Goal: Communication & Community: Answer question/provide support

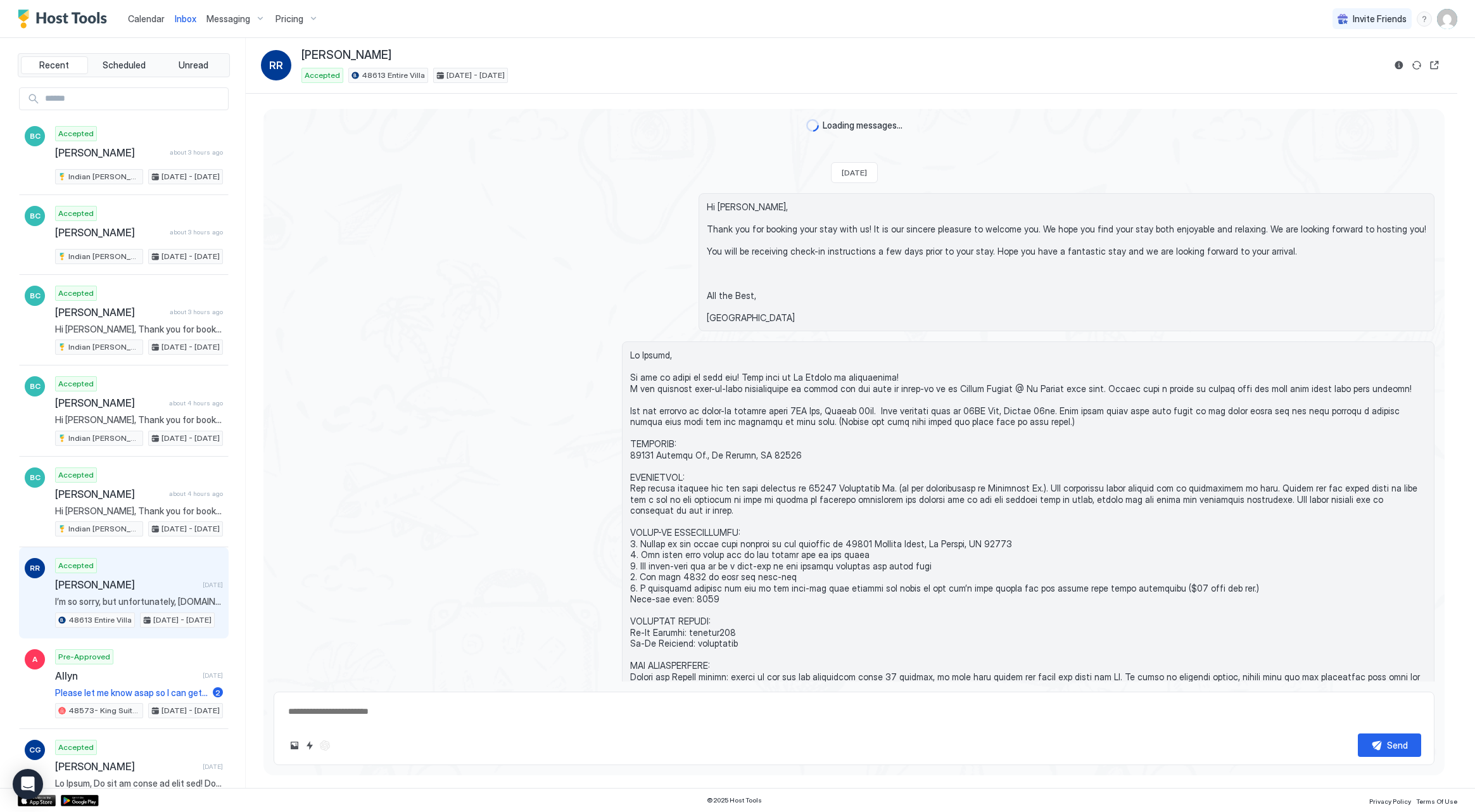
scroll to position [272, 0]
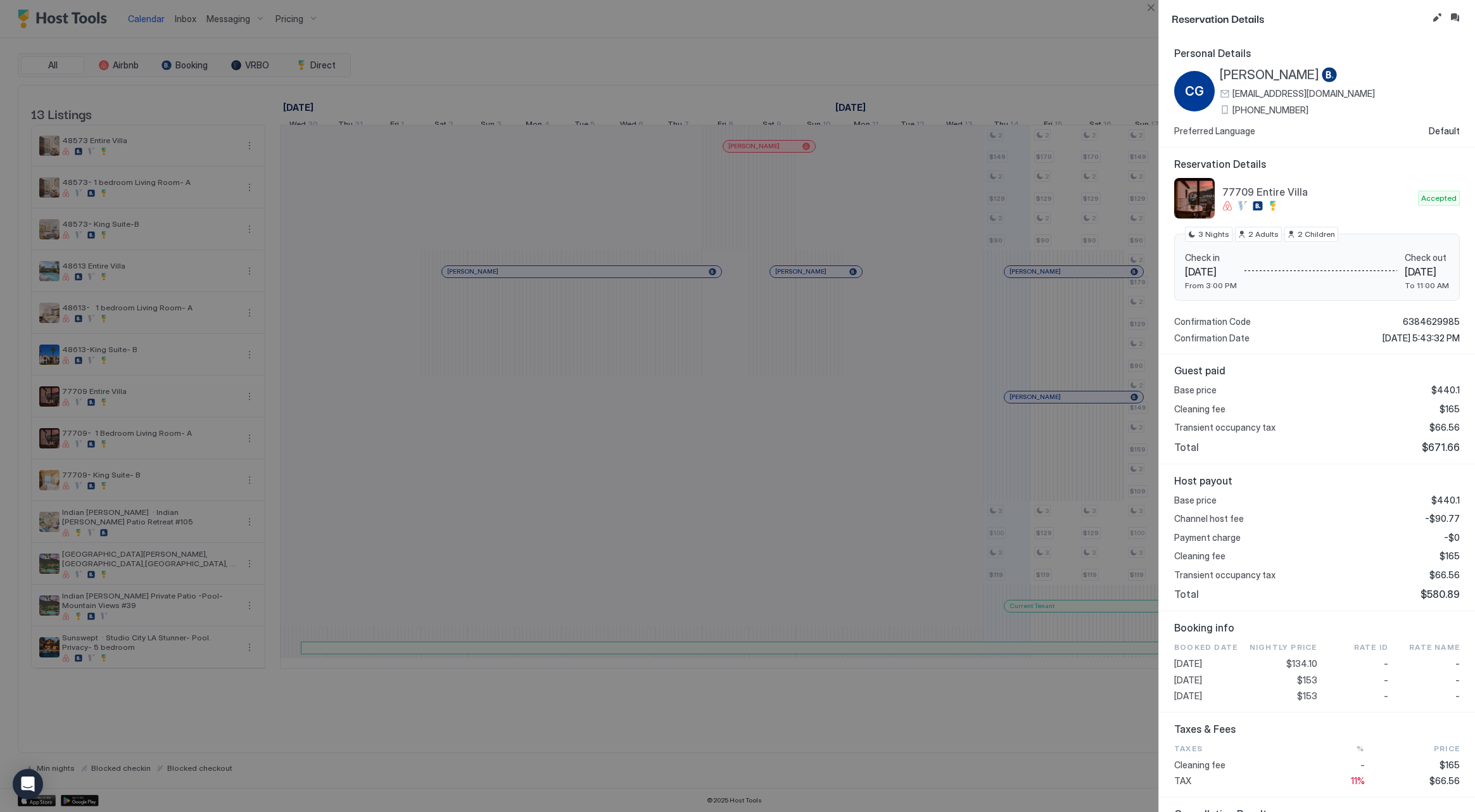
scroll to position [207, 0]
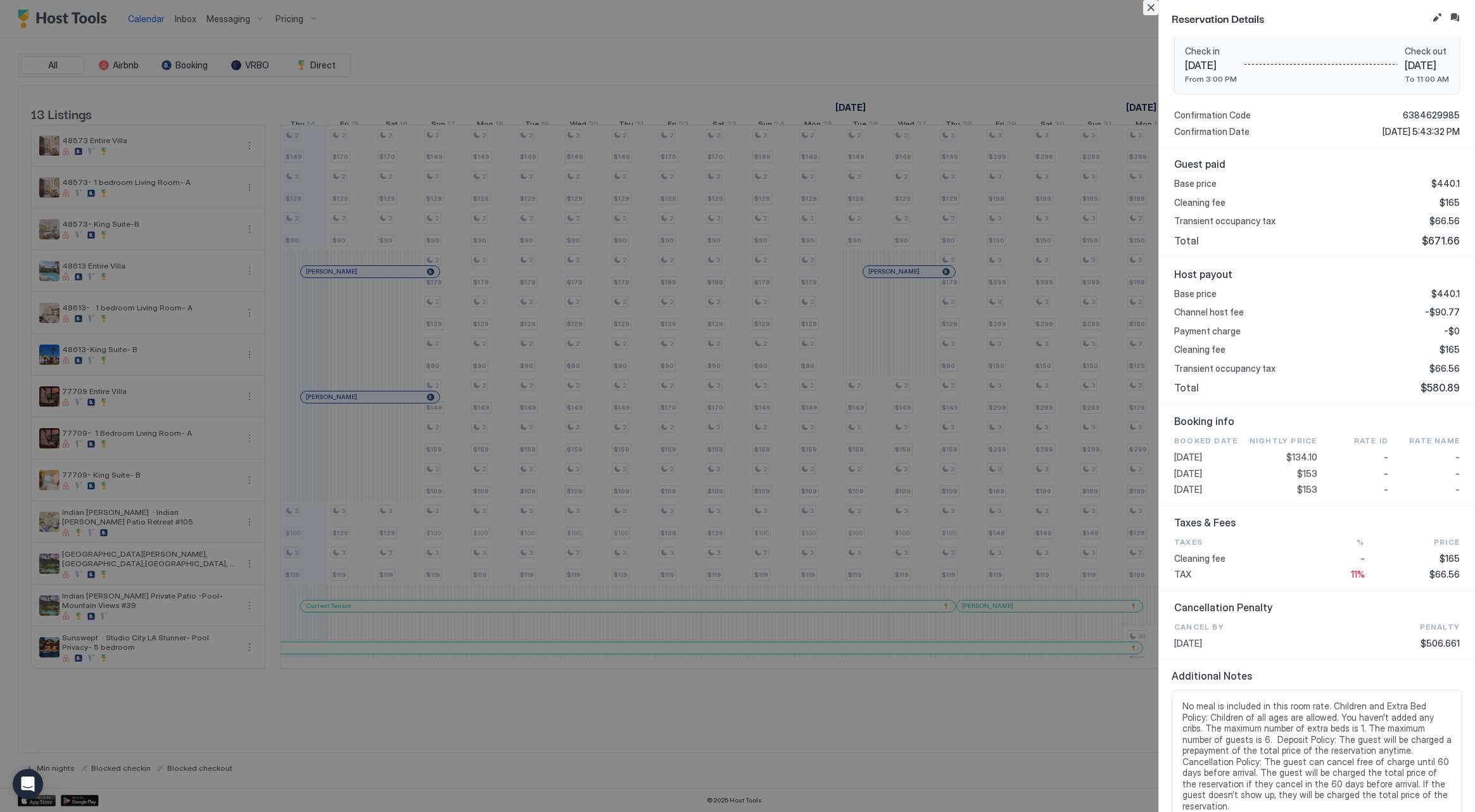
click at [1153, 7] on button "Close" at bounding box center [1151, 7] width 15 height 15
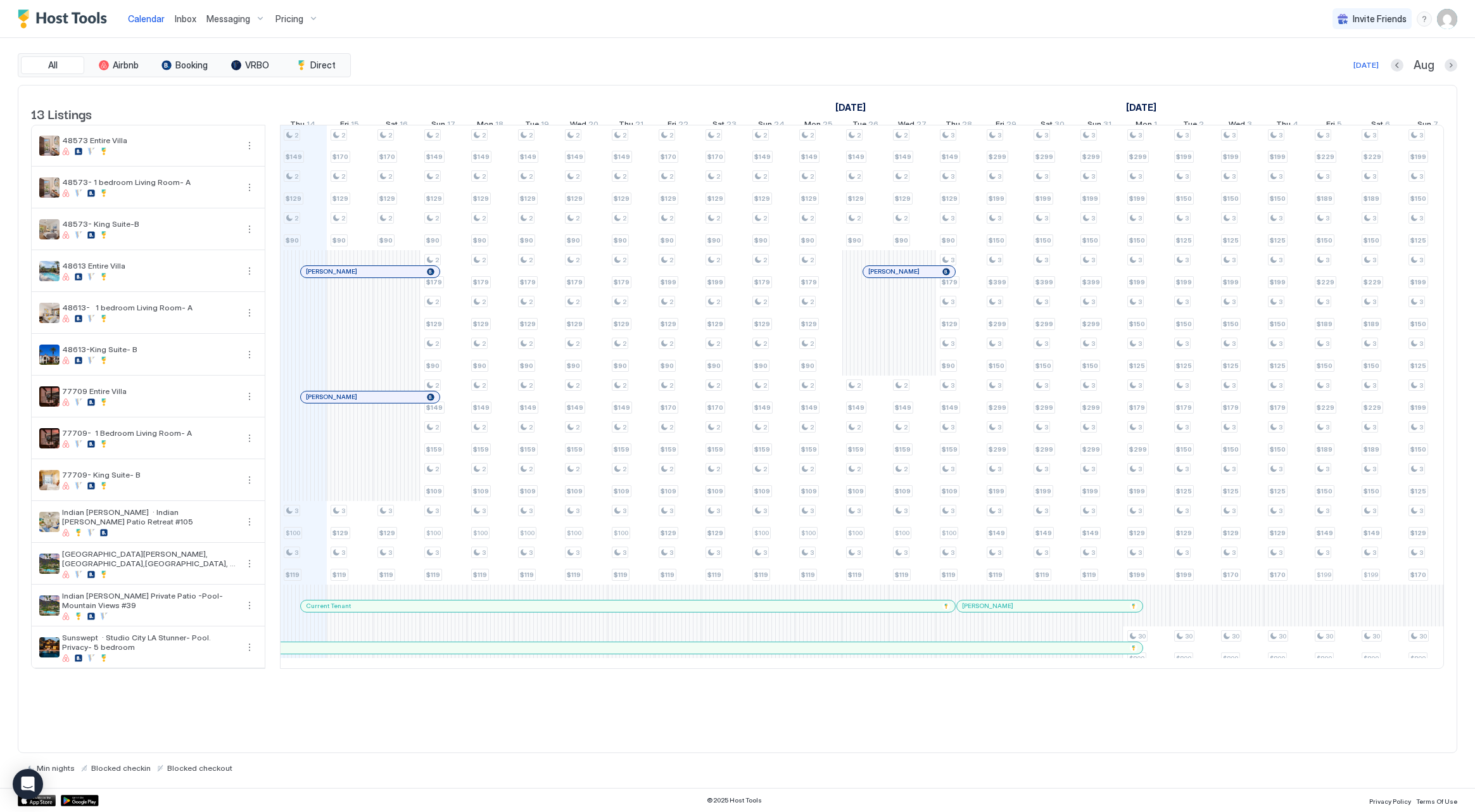
click at [284, 27] on div "Pricing" at bounding box center [297, 19] width 53 height 22
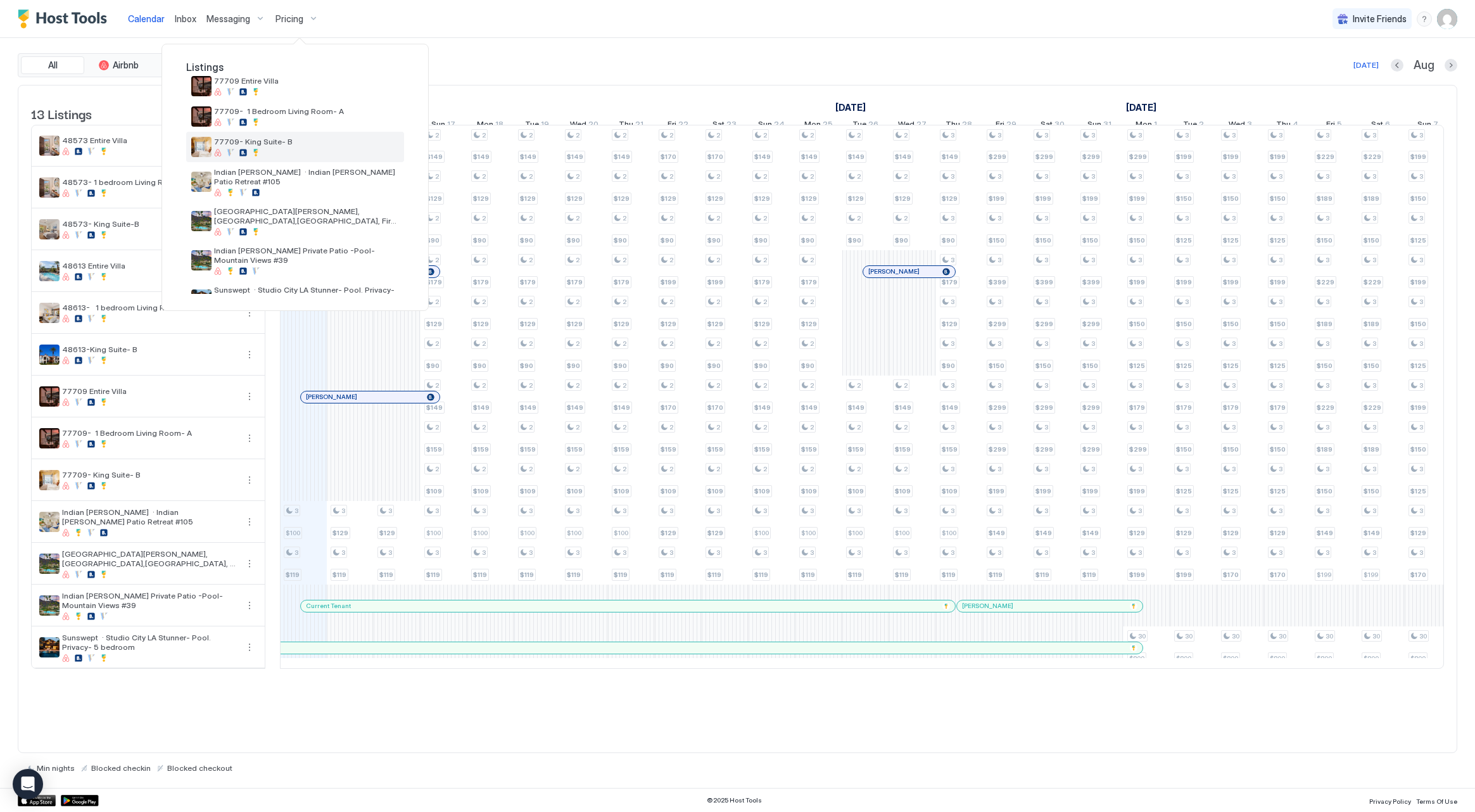
scroll to position [235, 0]
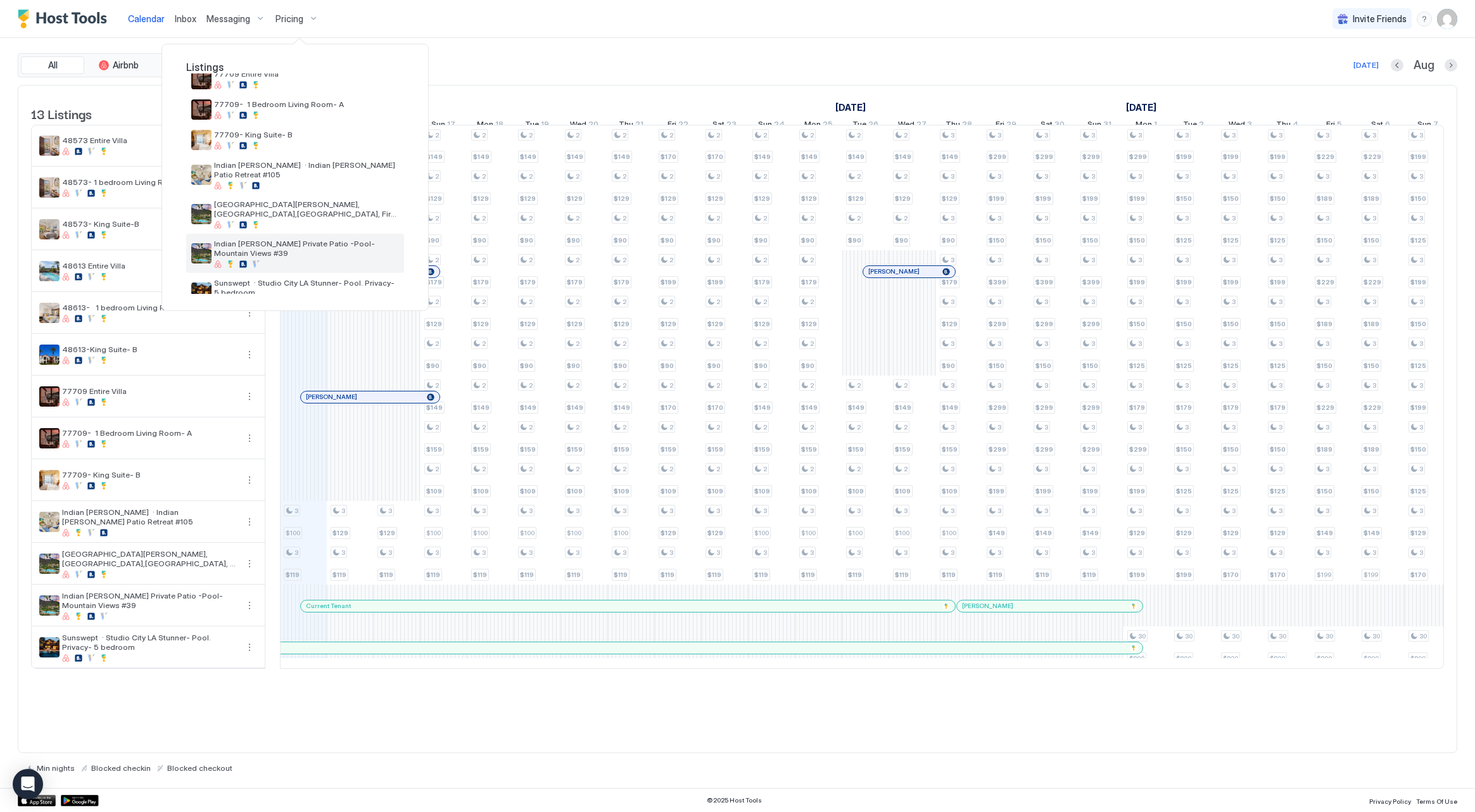
click at [318, 234] on div "Indian [PERSON_NAME] Private Patio -Pool- Mountain Views #39" at bounding box center [295, 254] width 218 height 39
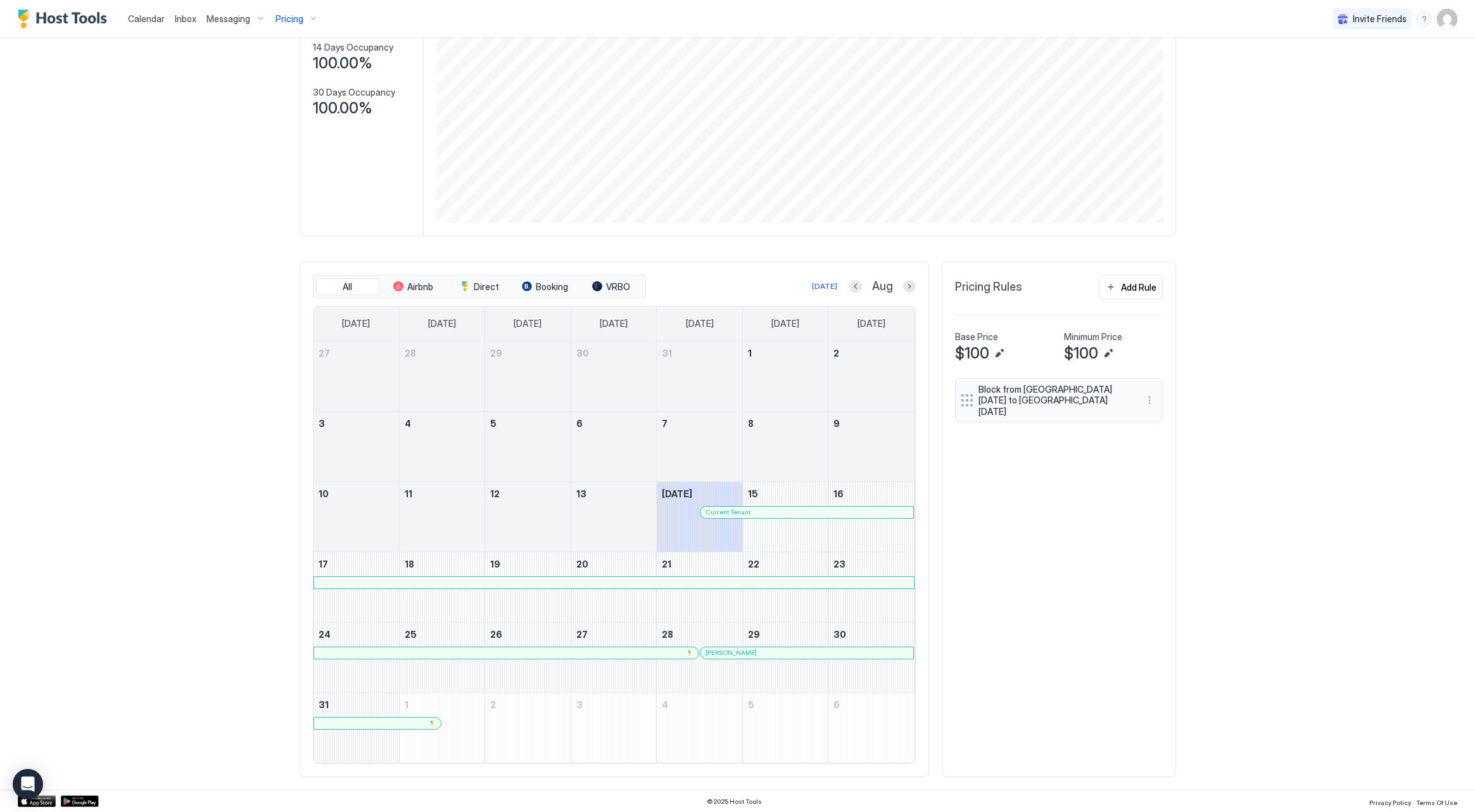
scroll to position [163, 0]
click at [907, 284] on button "Next month" at bounding box center [909, 286] width 13 height 13
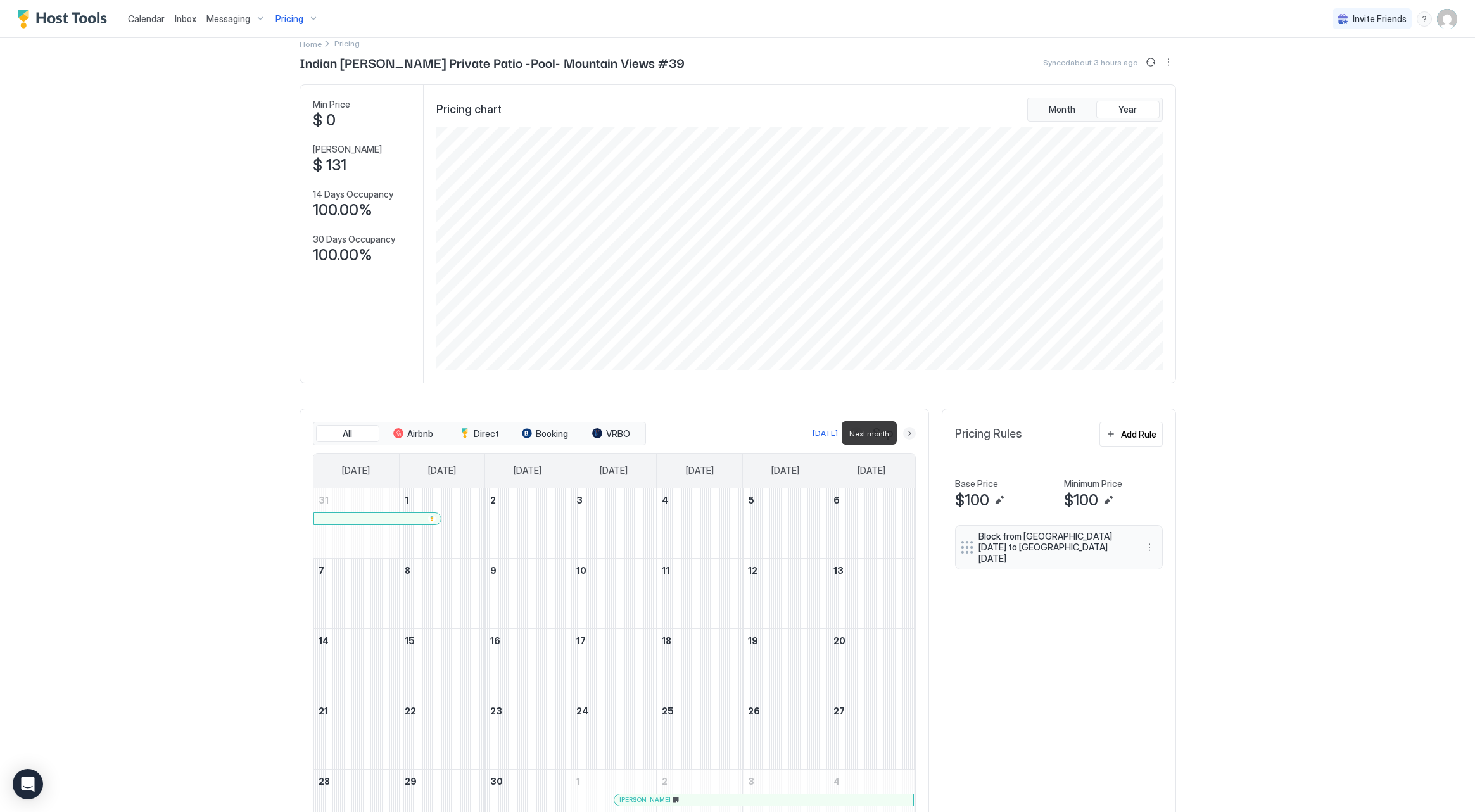
click at [906, 433] on button "Next month" at bounding box center [909, 433] width 13 height 13
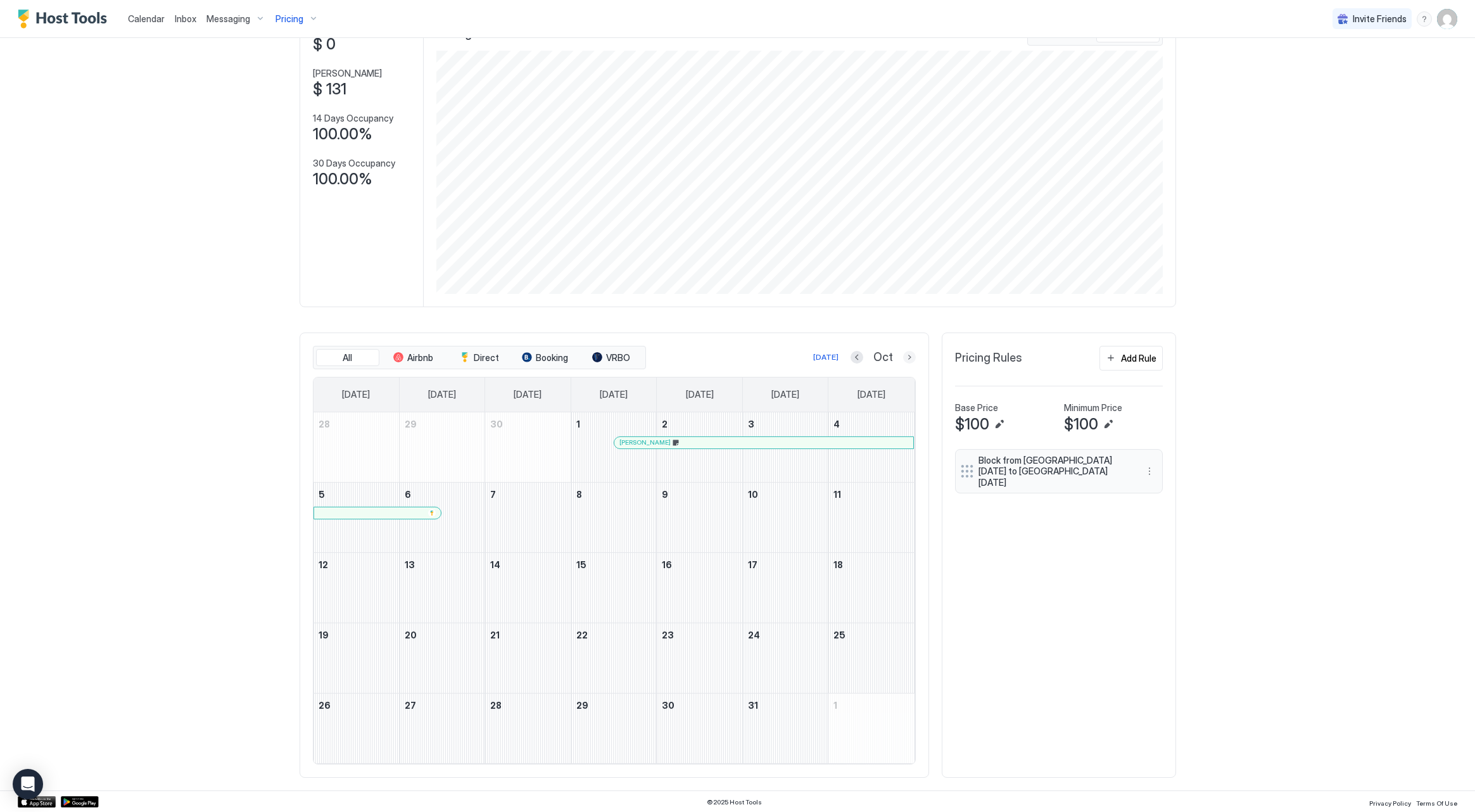
click at [904, 357] on button "Next month" at bounding box center [909, 357] width 13 height 13
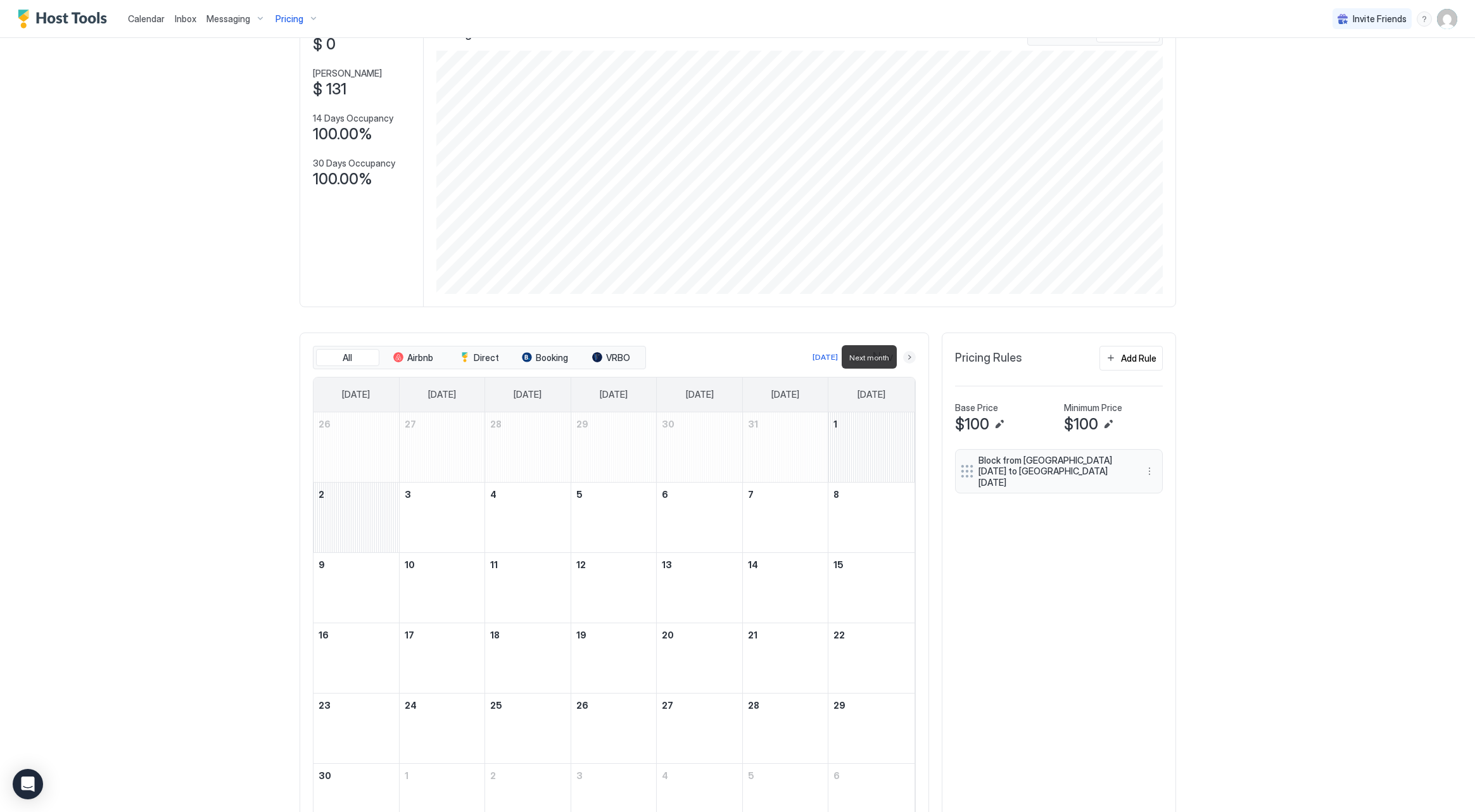
scroll to position [68, 0]
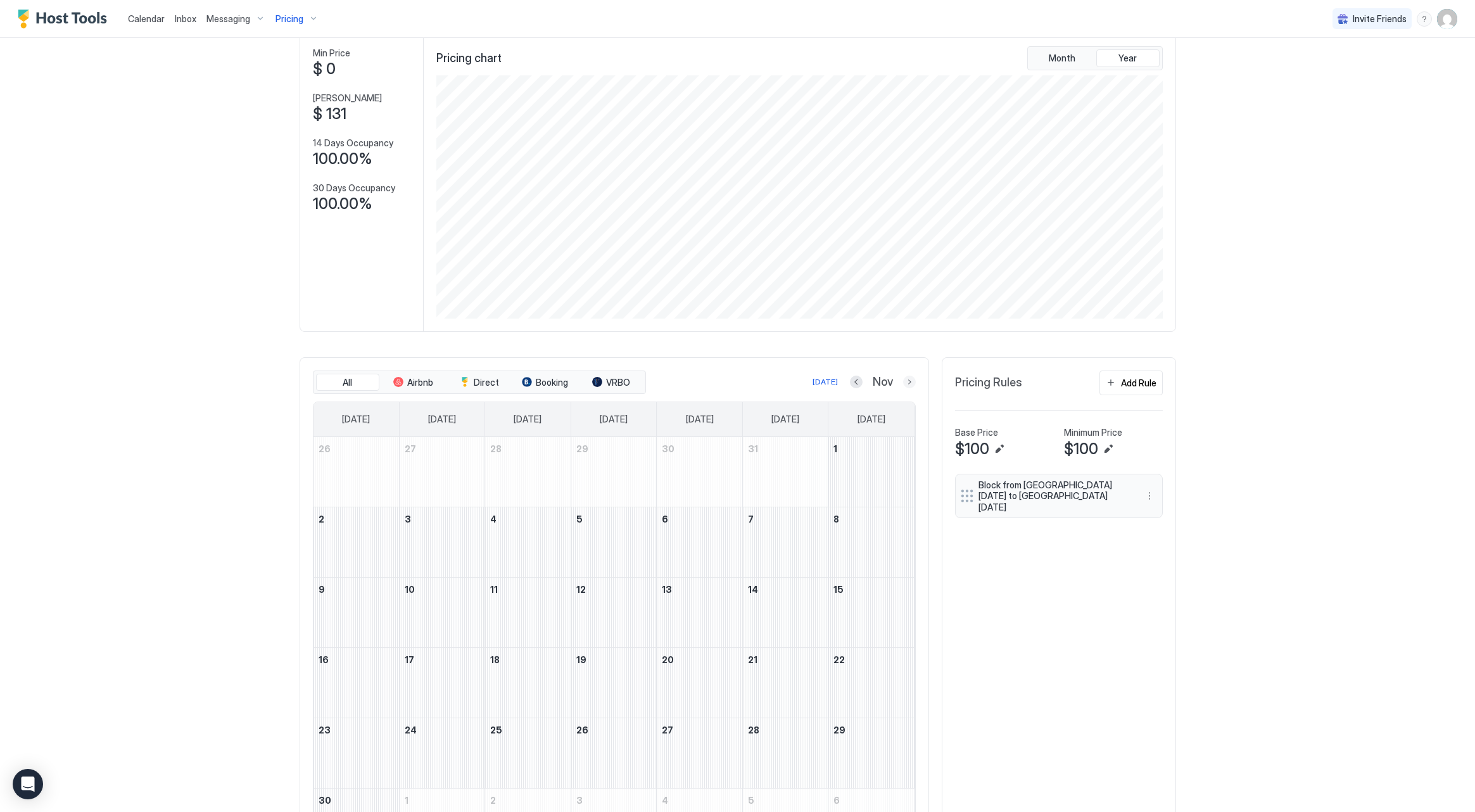
click at [907, 380] on button "Next month" at bounding box center [909, 382] width 13 height 13
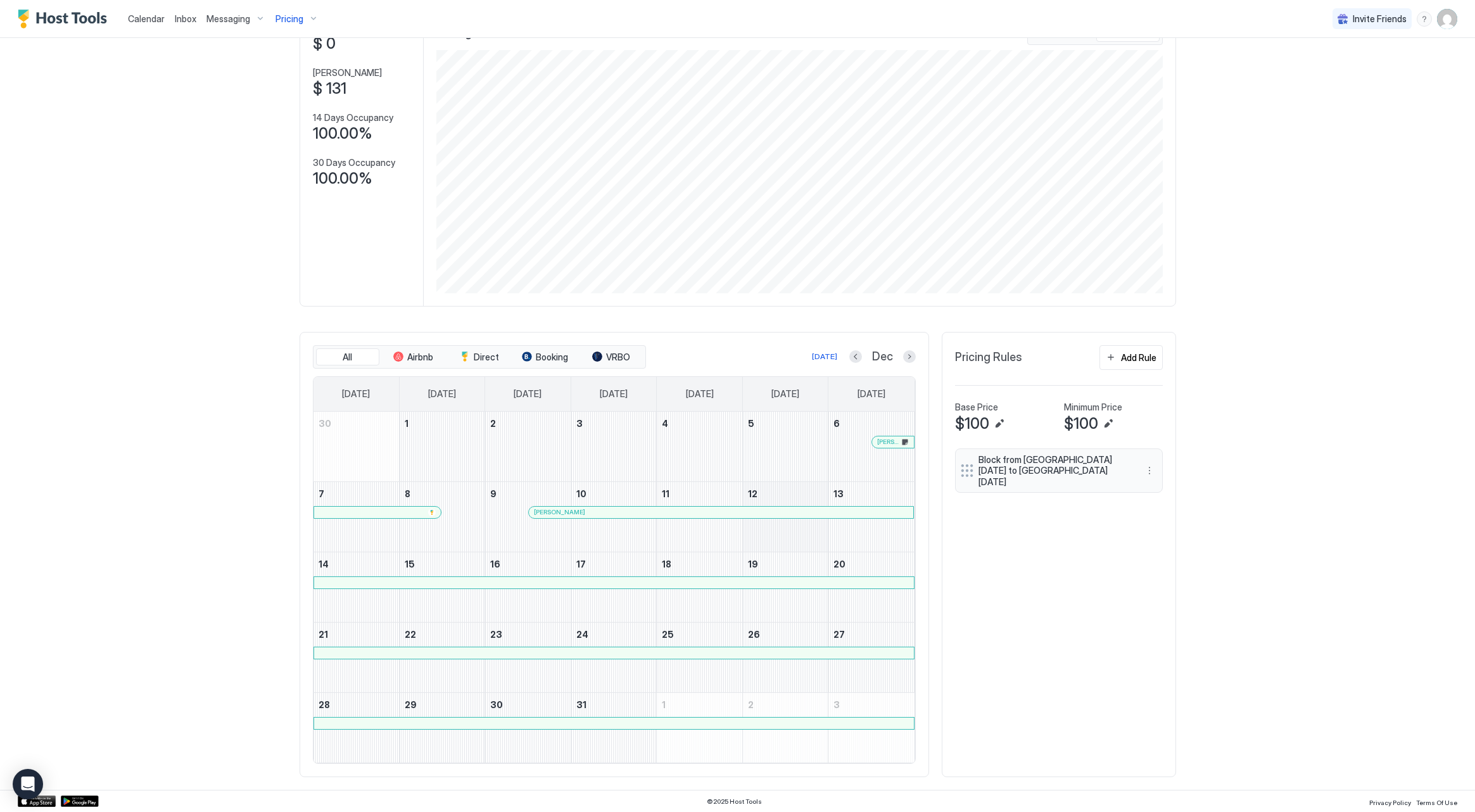
scroll to position [92, 0]
click at [911, 358] on button "Next month" at bounding box center [909, 357] width 13 height 13
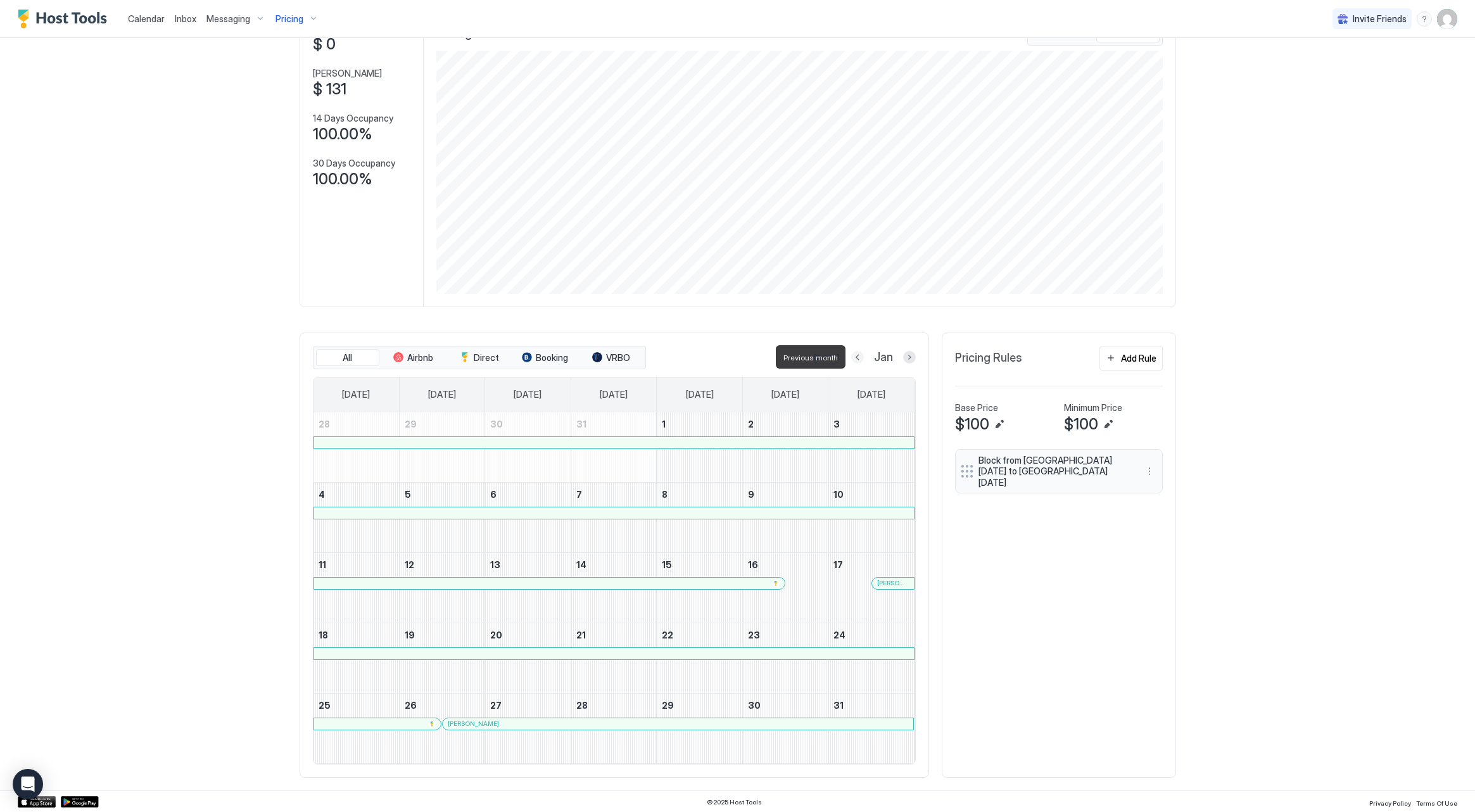
click at [861, 356] on button "Previous month" at bounding box center [857, 357] width 13 height 13
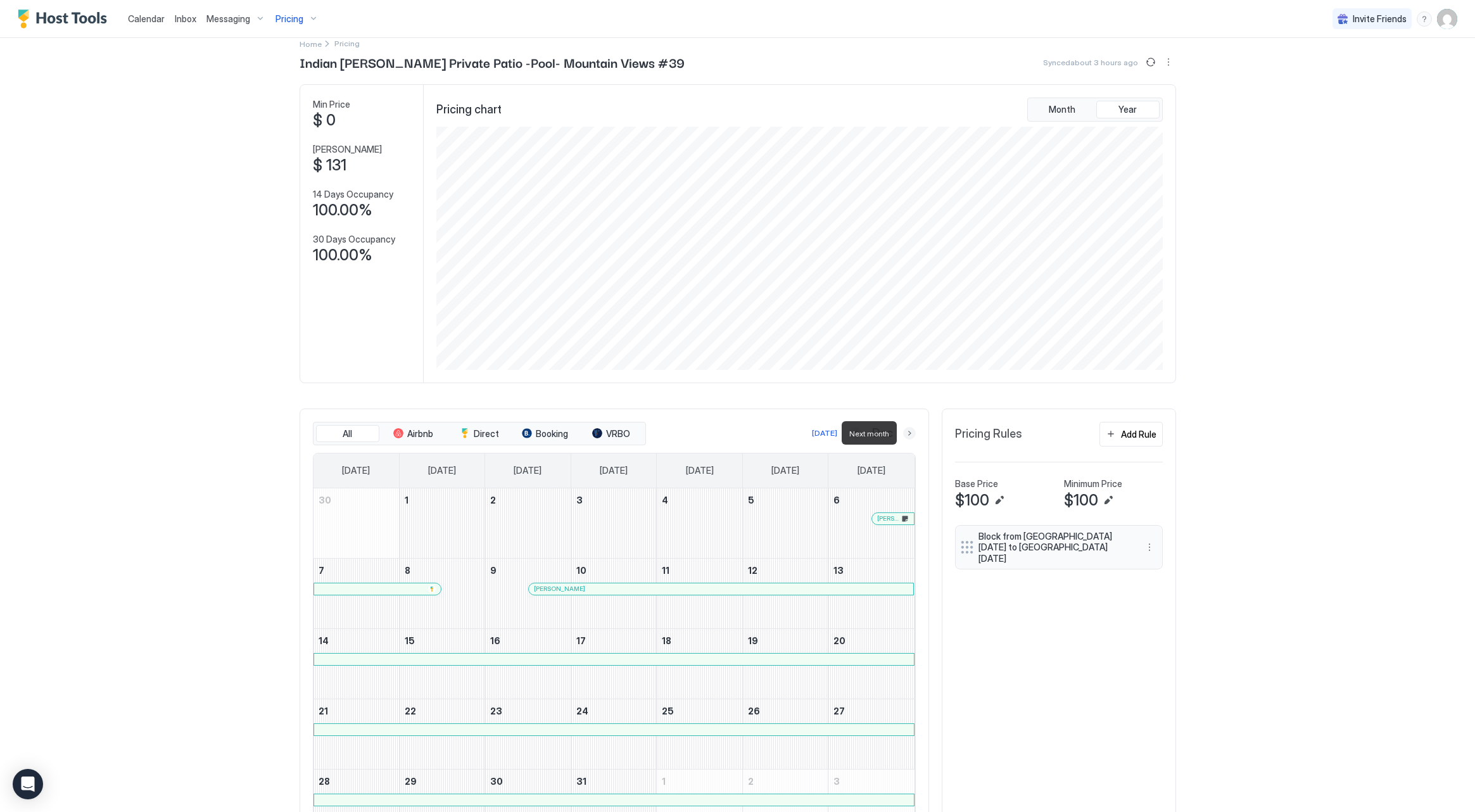
click at [910, 433] on button "Next month" at bounding box center [909, 433] width 13 height 13
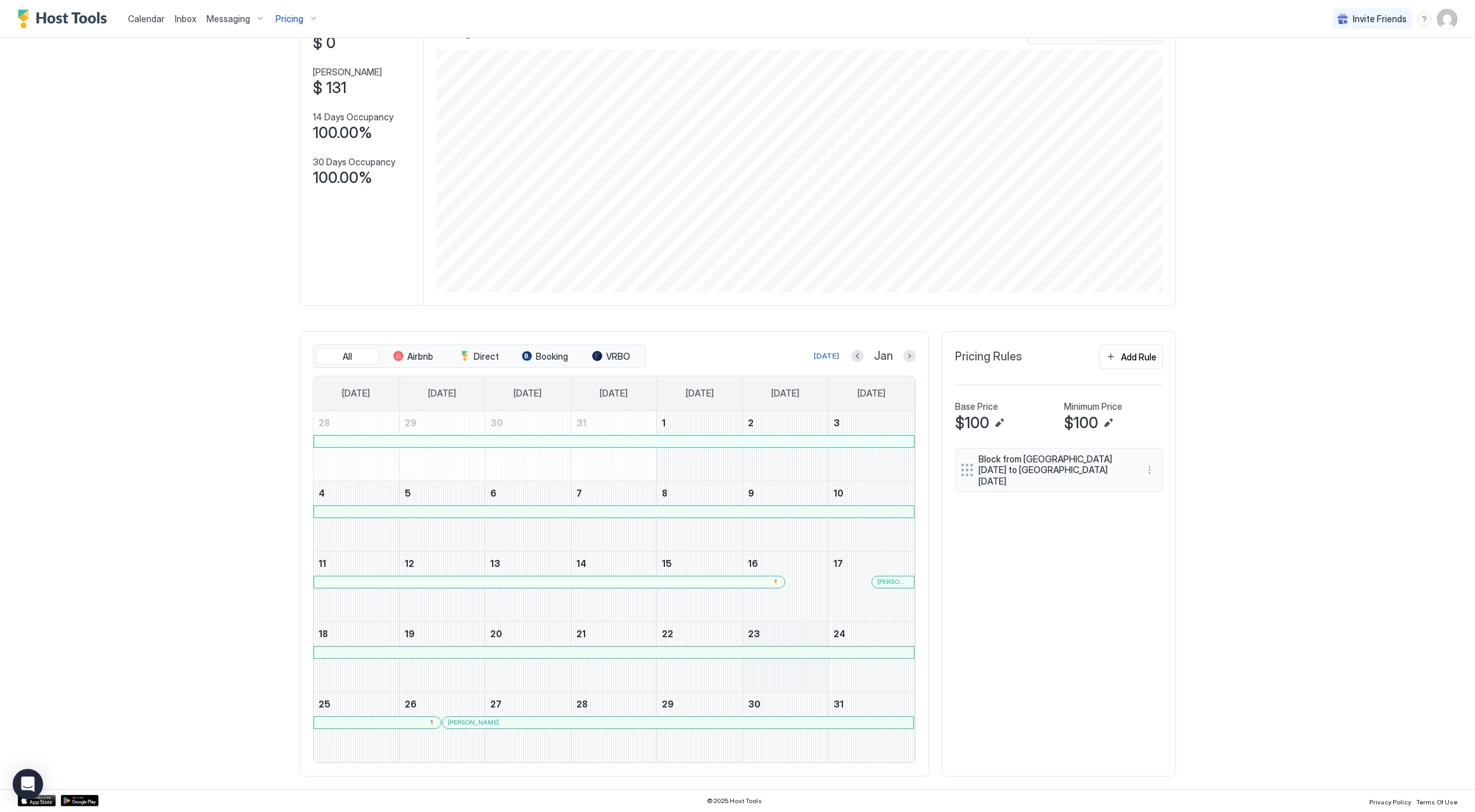
scroll to position [92, 0]
click at [851, 355] on div "Today Jan" at bounding box center [781, 357] width 267 height 15
click at [851, 359] on button "Previous month" at bounding box center [857, 357] width 13 height 13
click at [905, 357] on button "Next month" at bounding box center [909, 357] width 13 height 13
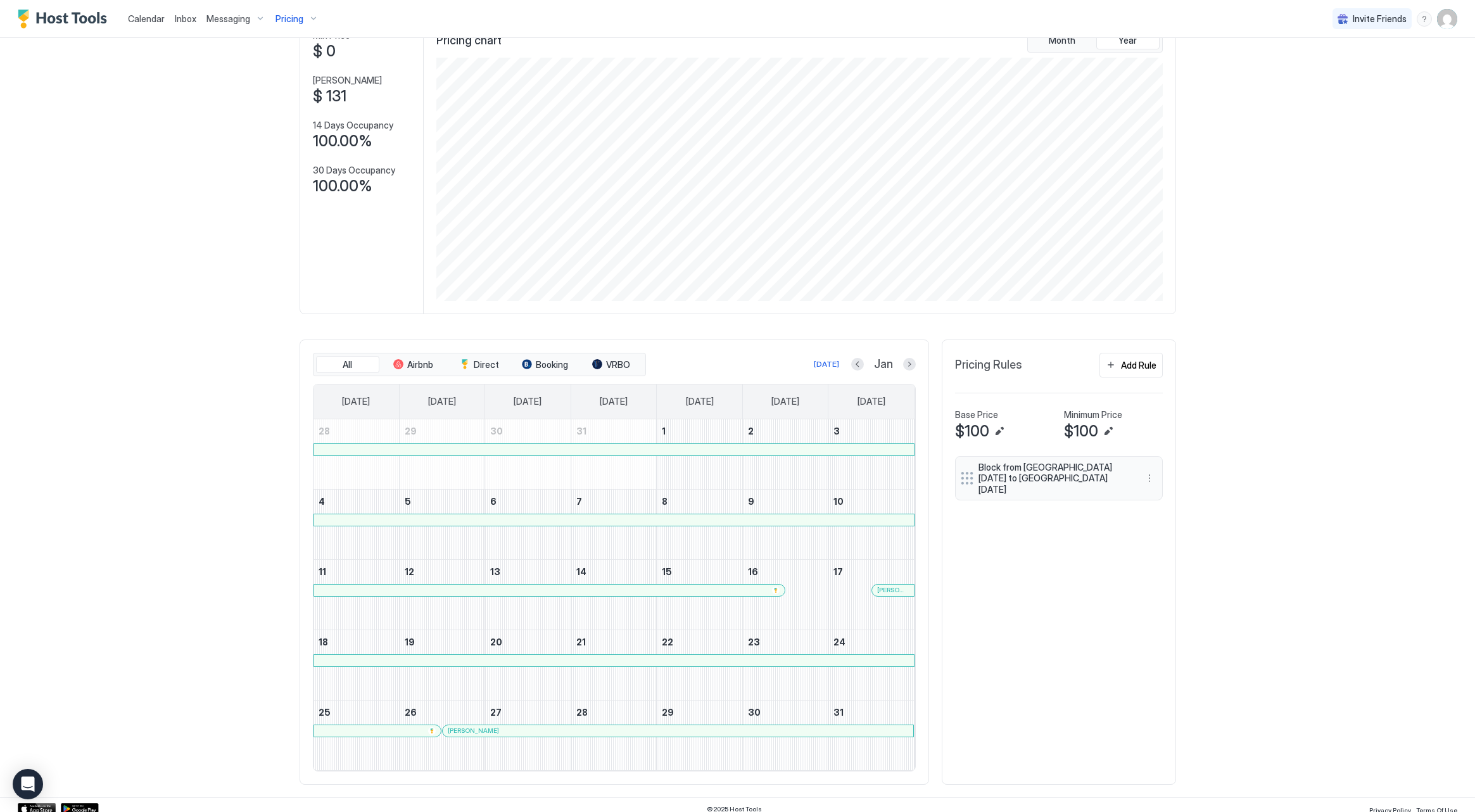
click at [909, 355] on div "All Airbnb Direct Booking VRBO Today Jan" at bounding box center [614, 365] width 603 height 24
click at [909, 357] on button "Next month" at bounding box center [909, 362] width 13 height 13
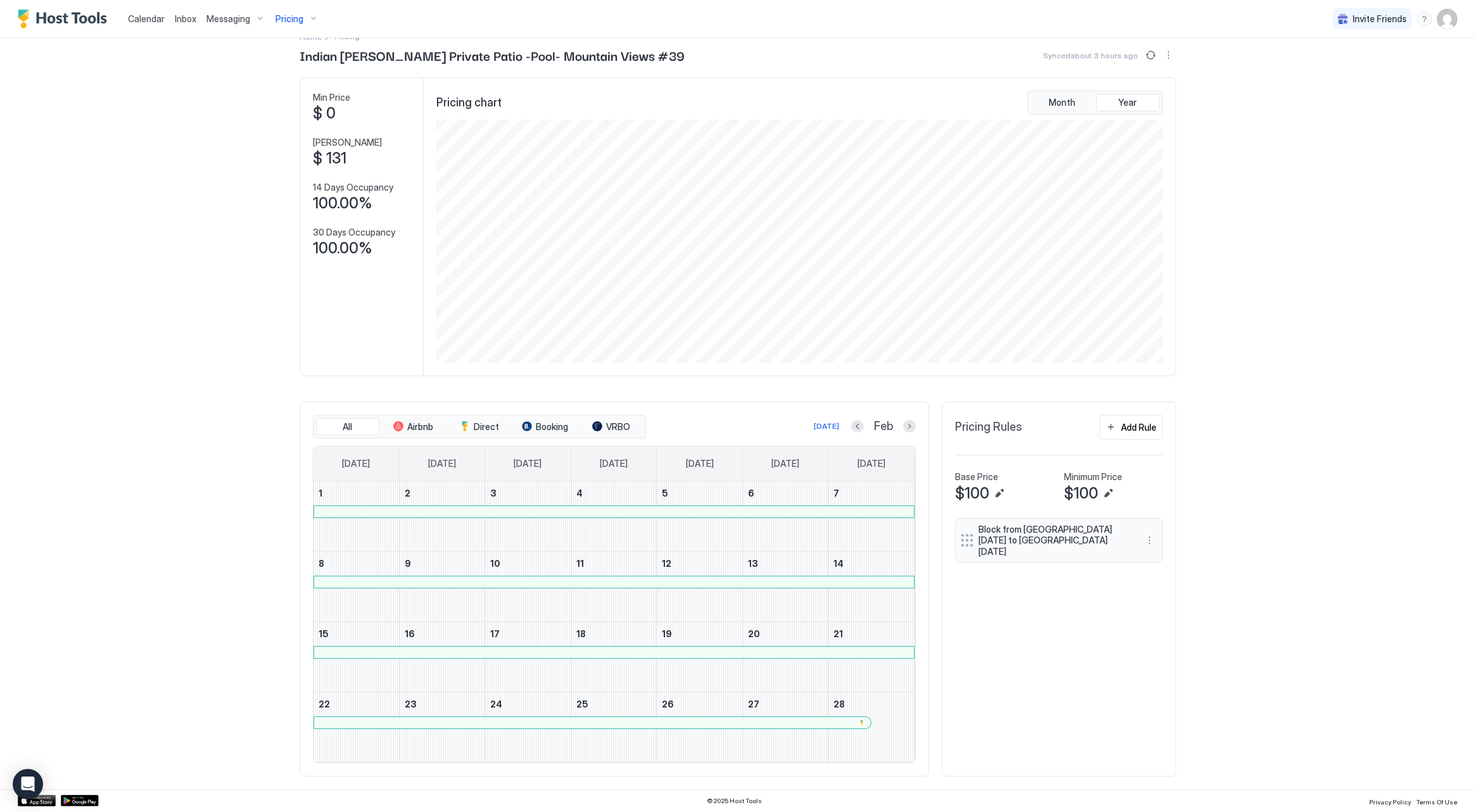
scroll to position [22, 0]
click at [909, 426] on button "Next month" at bounding box center [909, 427] width 13 height 13
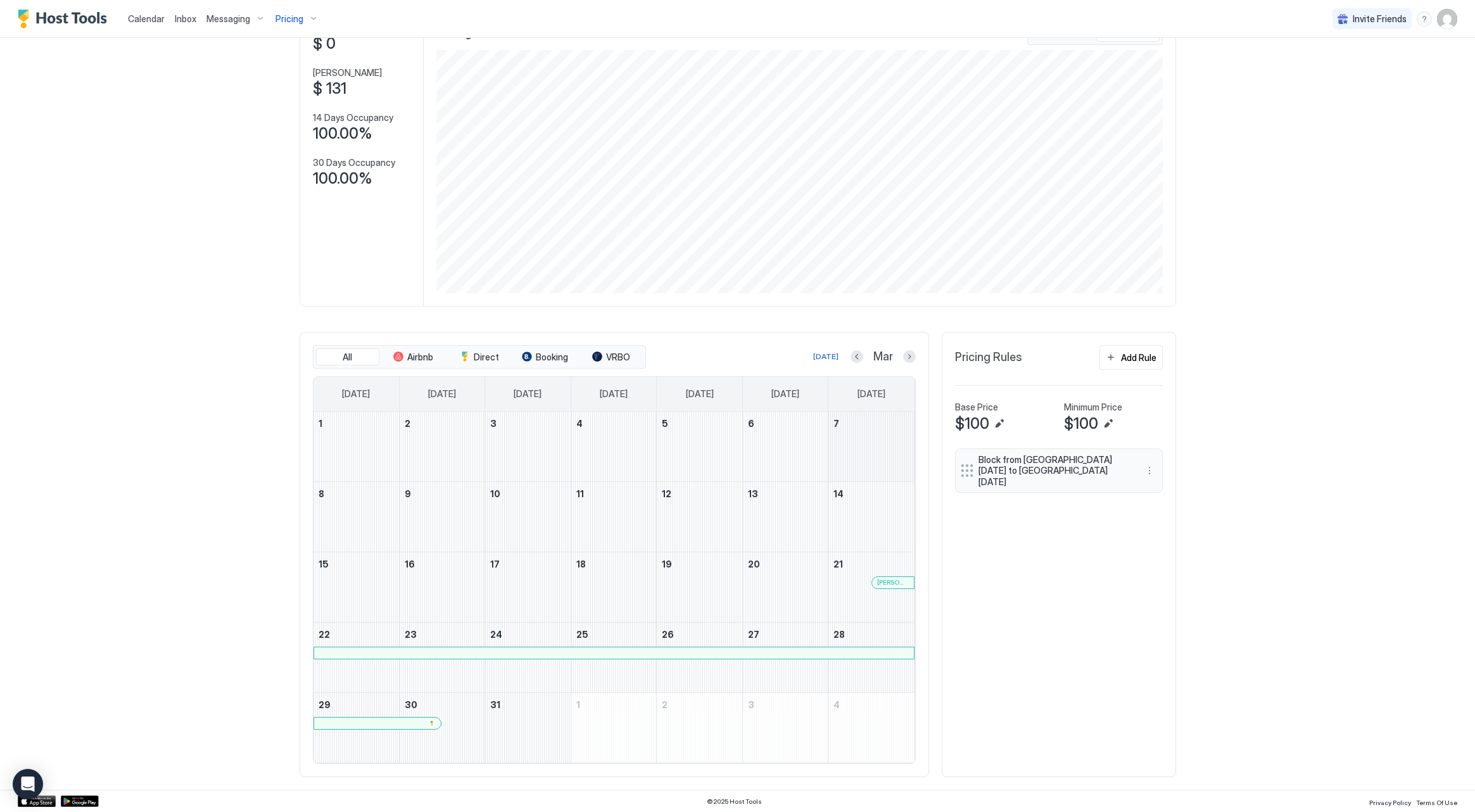
scroll to position [92, 0]
click at [905, 356] on button "Next month" at bounding box center [909, 357] width 13 height 13
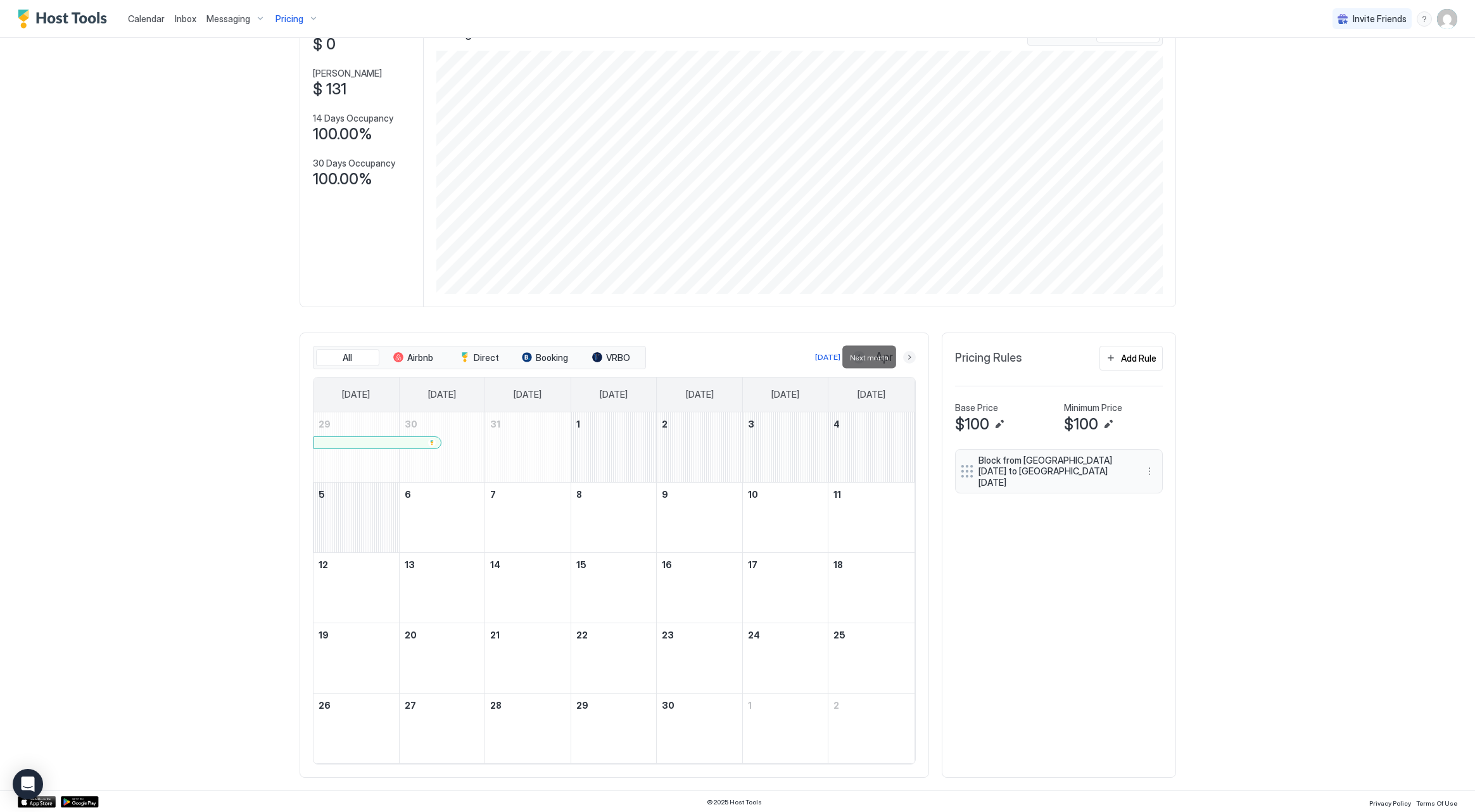
scroll to position [16, 0]
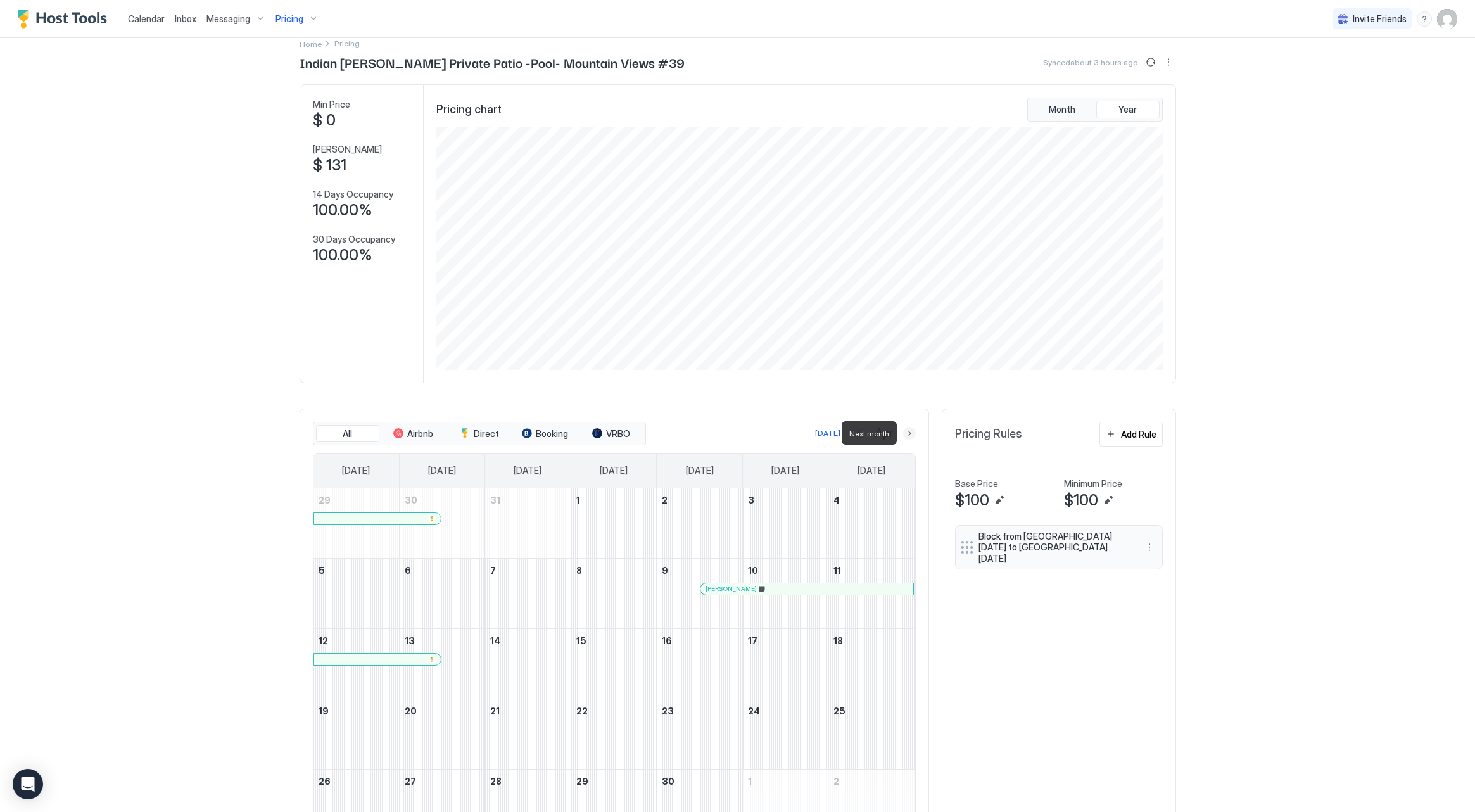
click at [904, 434] on button "Next month" at bounding box center [909, 433] width 13 height 13
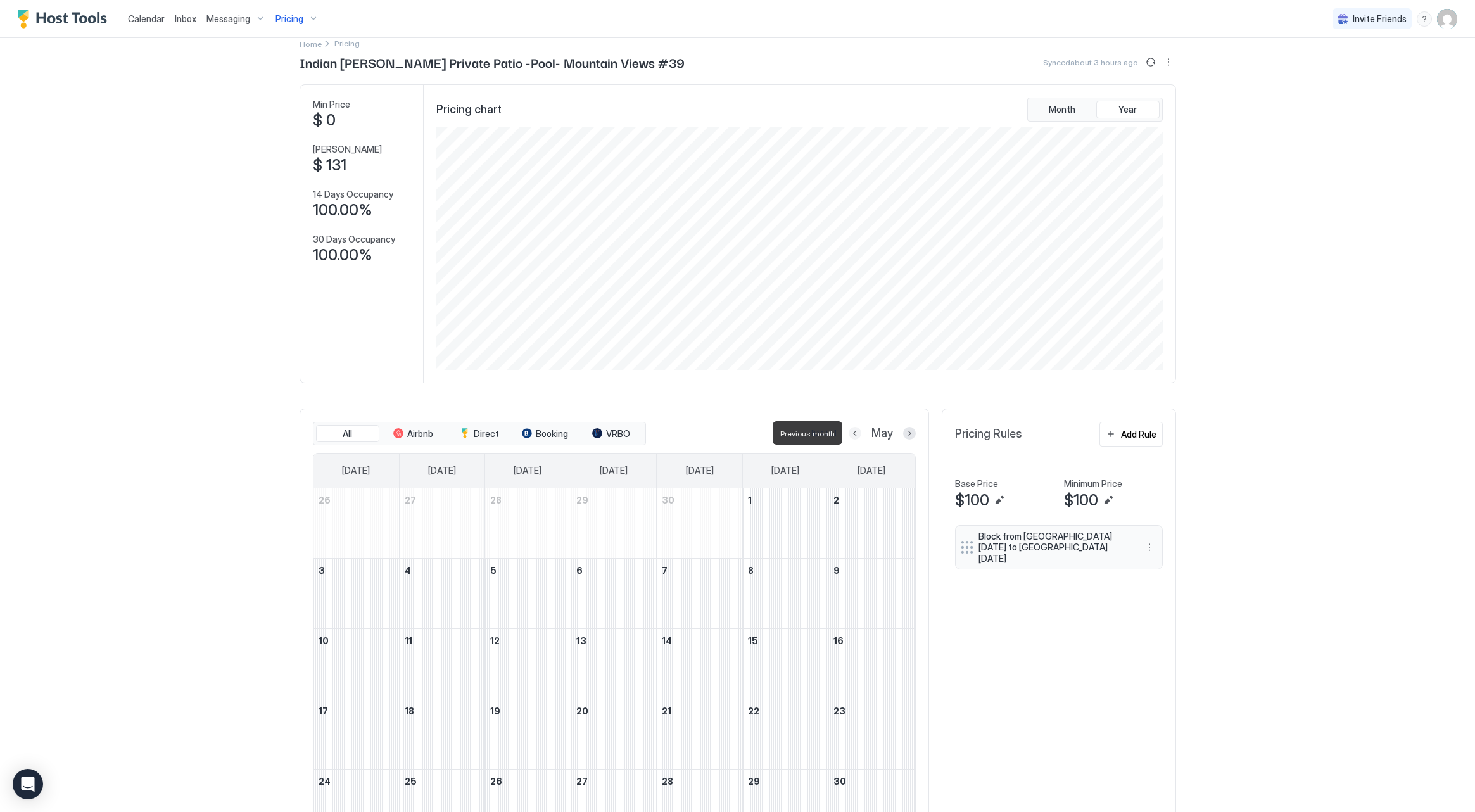
click at [858, 436] on button "Previous month" at bounding box center [855, 433] width 13 height 13
click at [858, 436] on button "Previous month" at bounding box center [858, 433] width 13 height 13
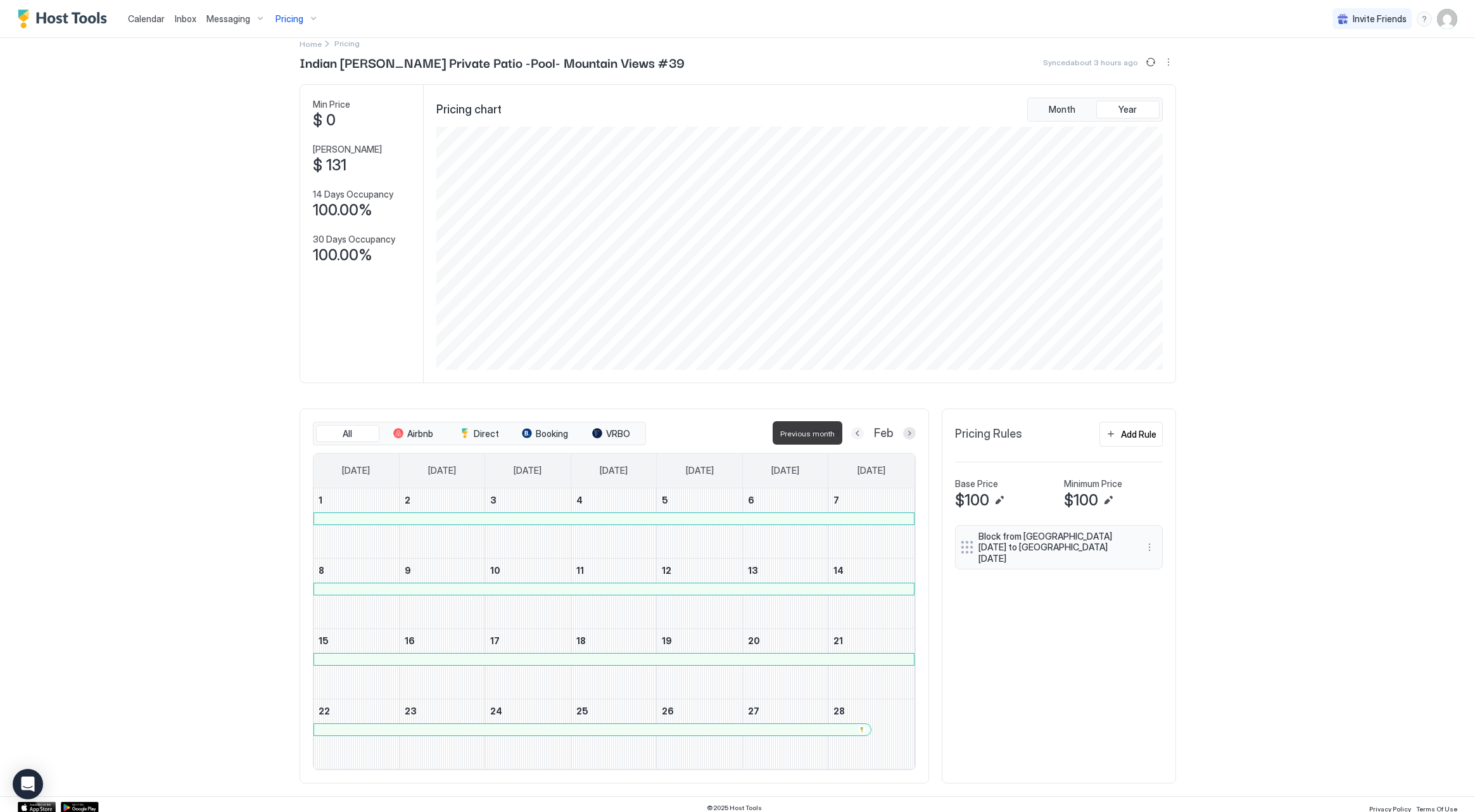
scroll to position [0, 0]
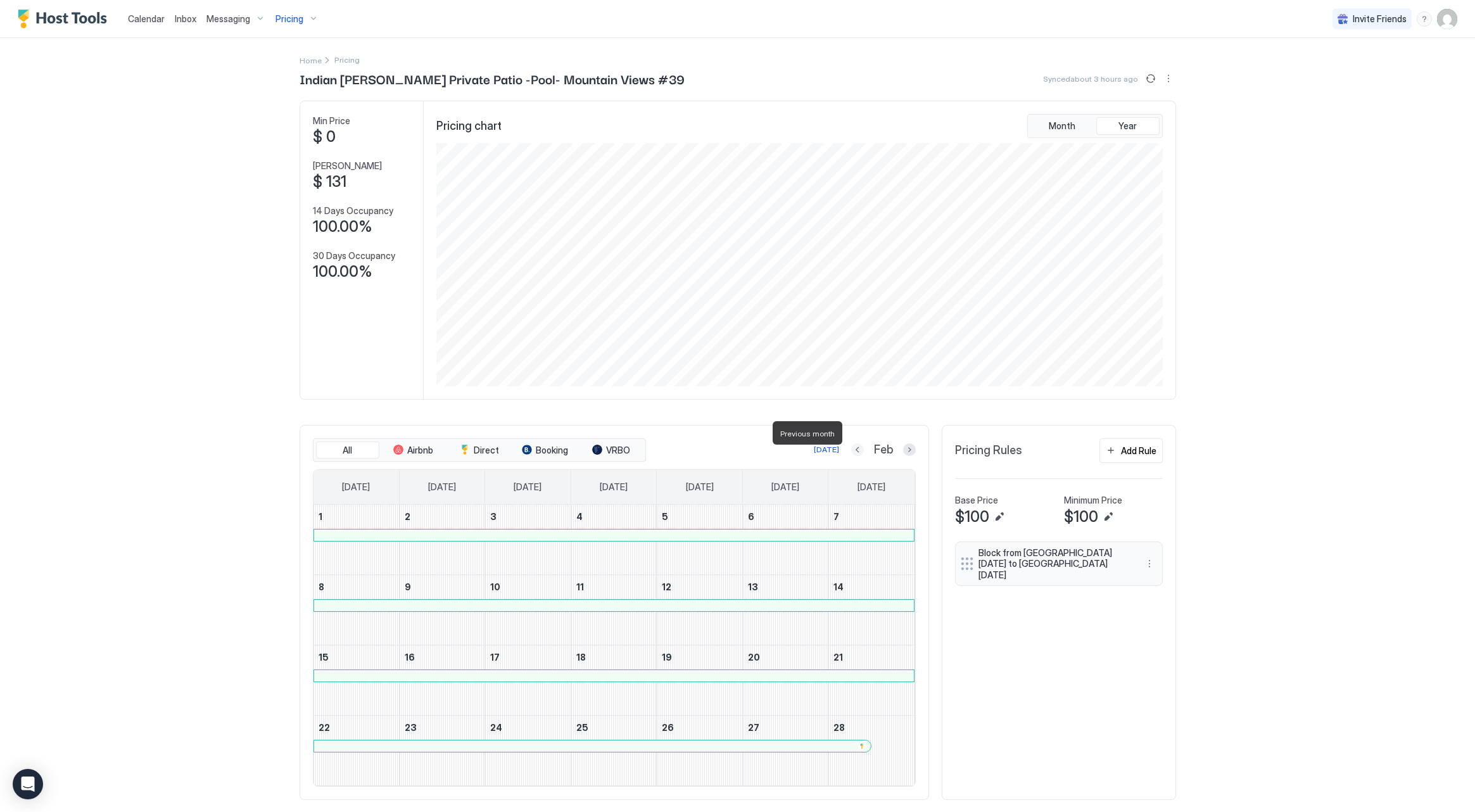
click at [858, 436] on div "All Airbnb Direct Booking VRBO Today Feb Sunday Monday Tuesday Wednesday Thursd…" at bounding box center [614, 612] width 630 height 375
click at [851, 445] on button "Previous month" at bounding box center [857, 450] width 13 height 13
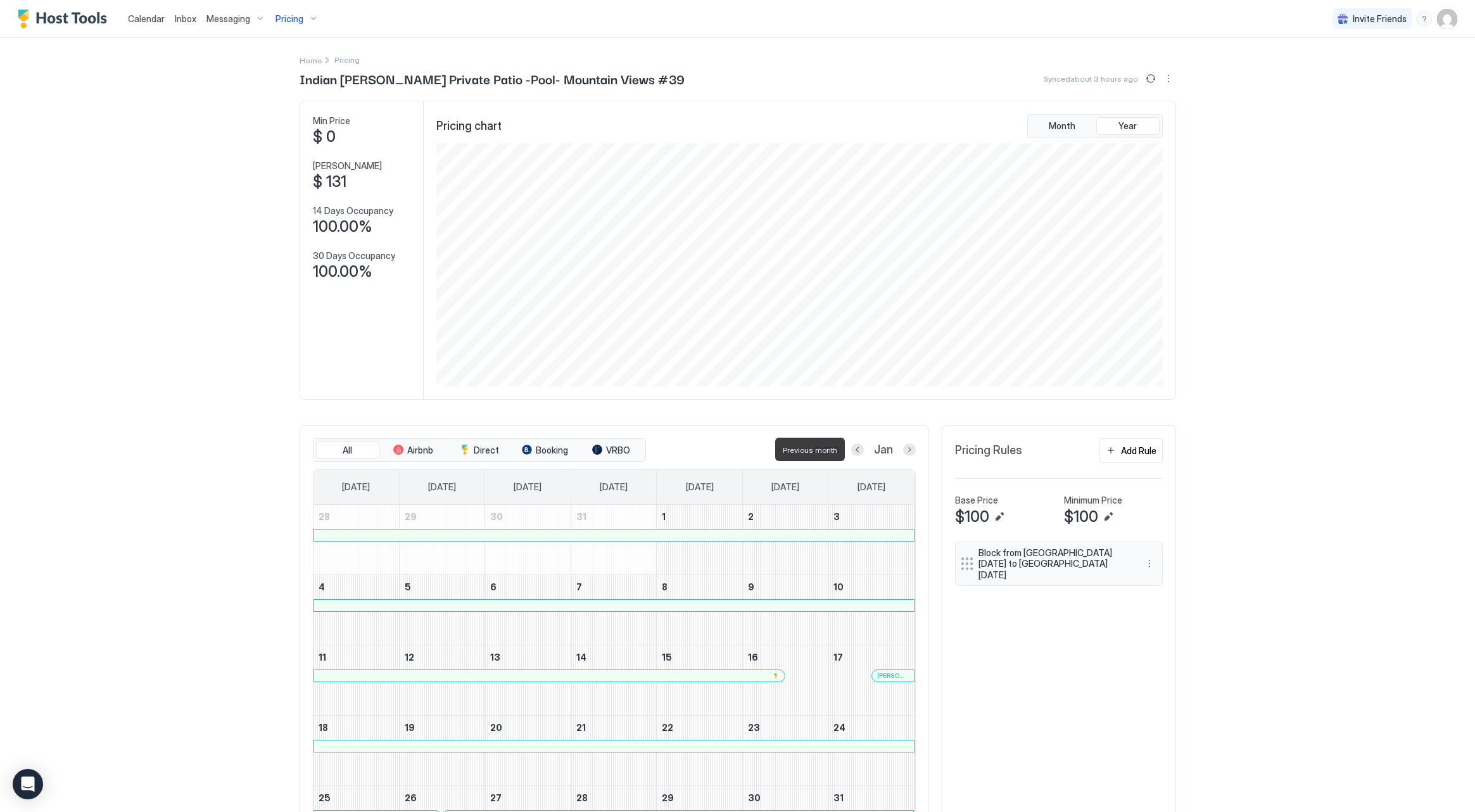
click at [851, 445] on div at bounding box center [857, 450] width 13 height 13
click at [860, 446] on button "Previous month" at bounding box center [857, 450] width 13 height 13
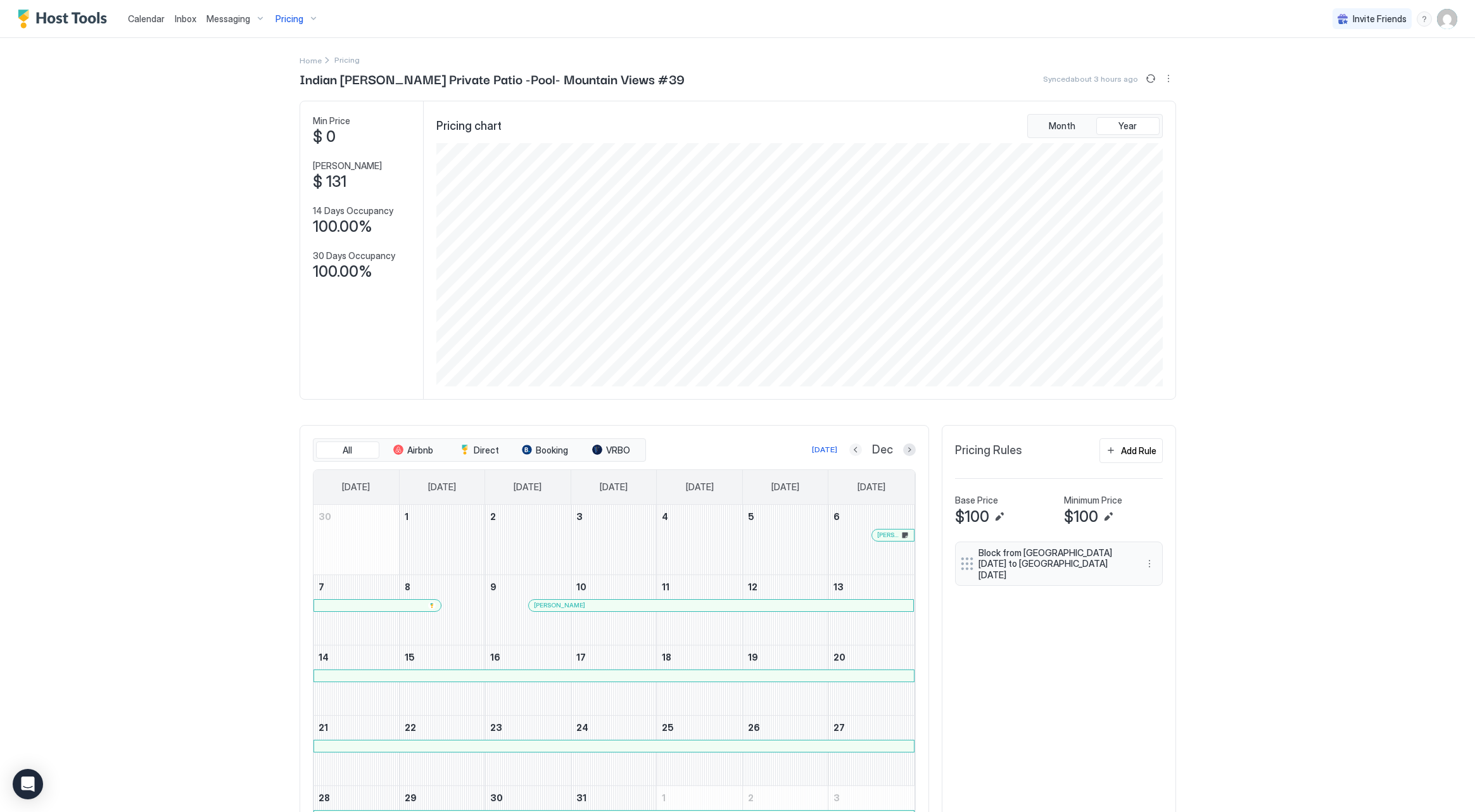
click at [860, 446] on button "Previous month" at bounding box center [855, 450] width 13 height 13
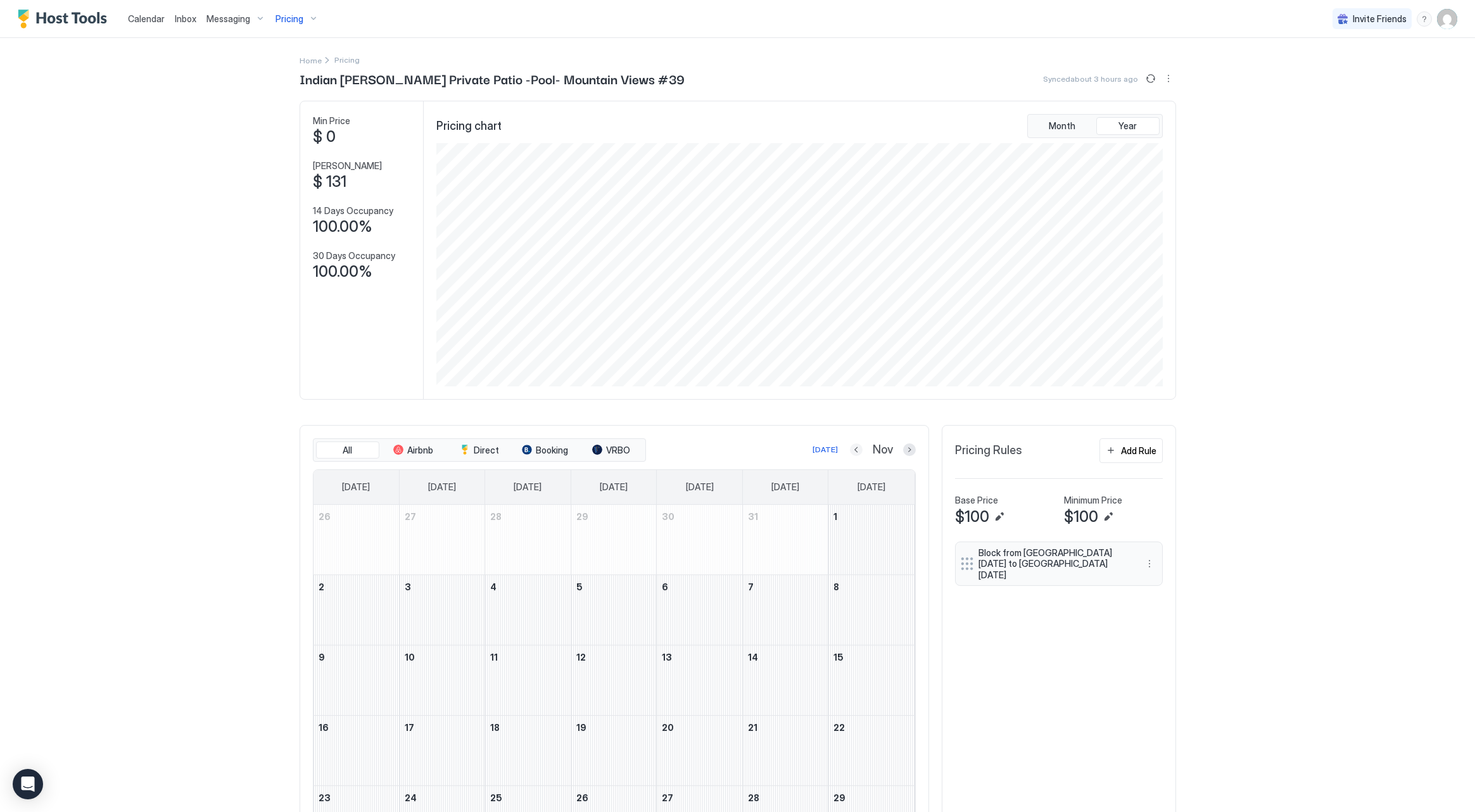
click at [860, 446] on button "Previous month" at bounding box center [856, 450] width 13 height 13
click at [860, 446] on button "Previous month" at bounding box center [857, 450] width 13 height 13
click at [860, 446] on button "Previous month" at bounding box center [856, 450] width 13 height 13
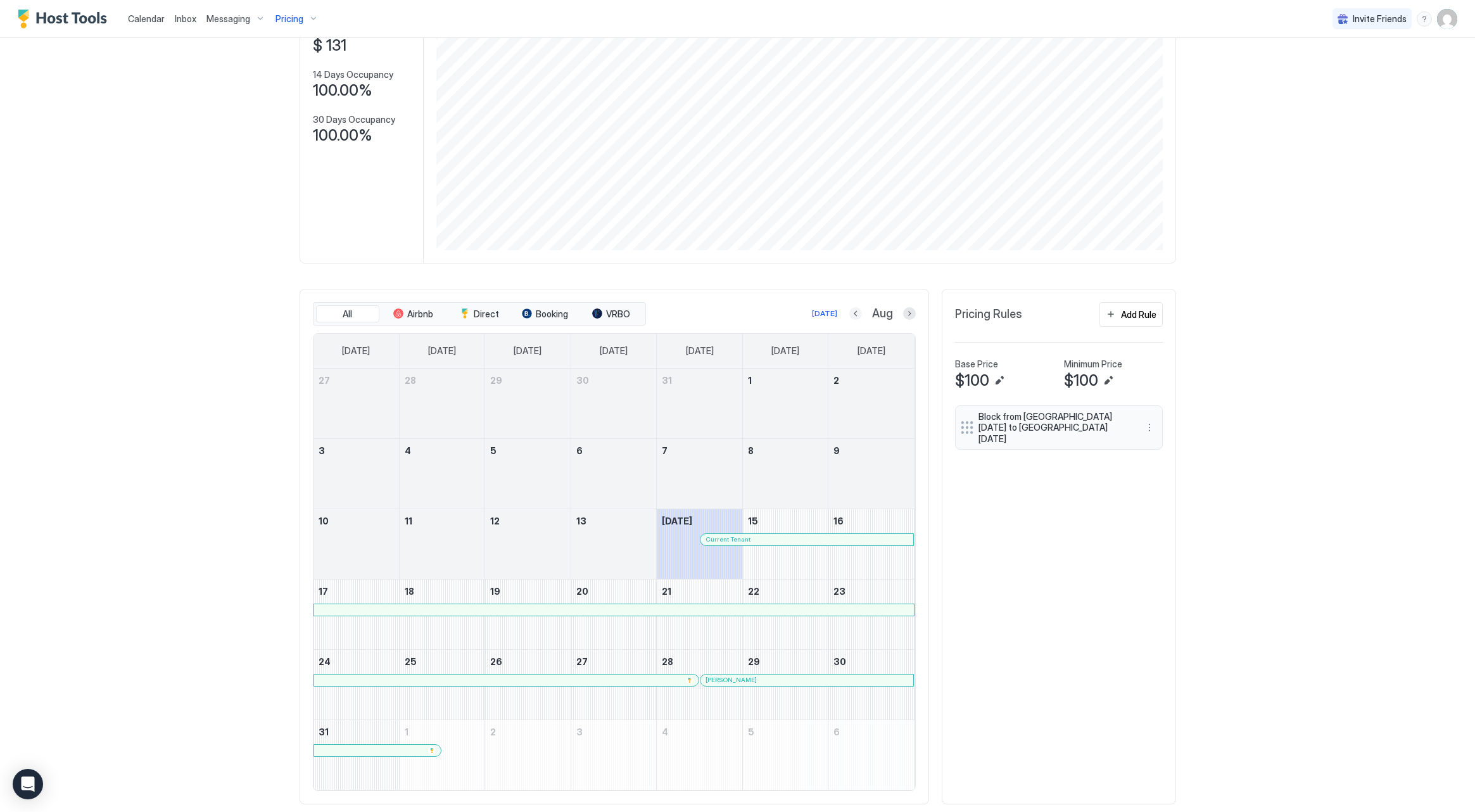
scroll to position [142, 0]
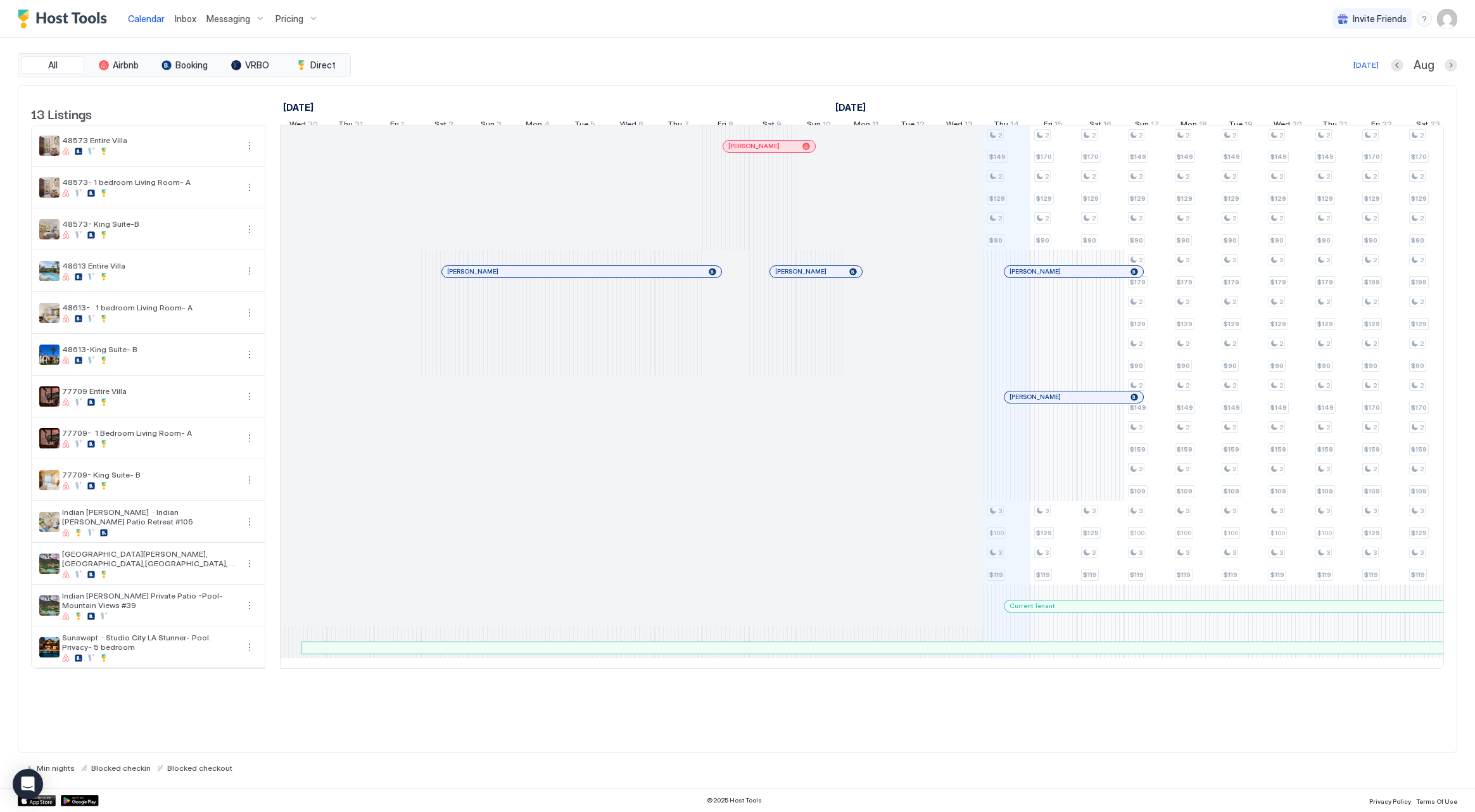
scroll to position [0, 703]
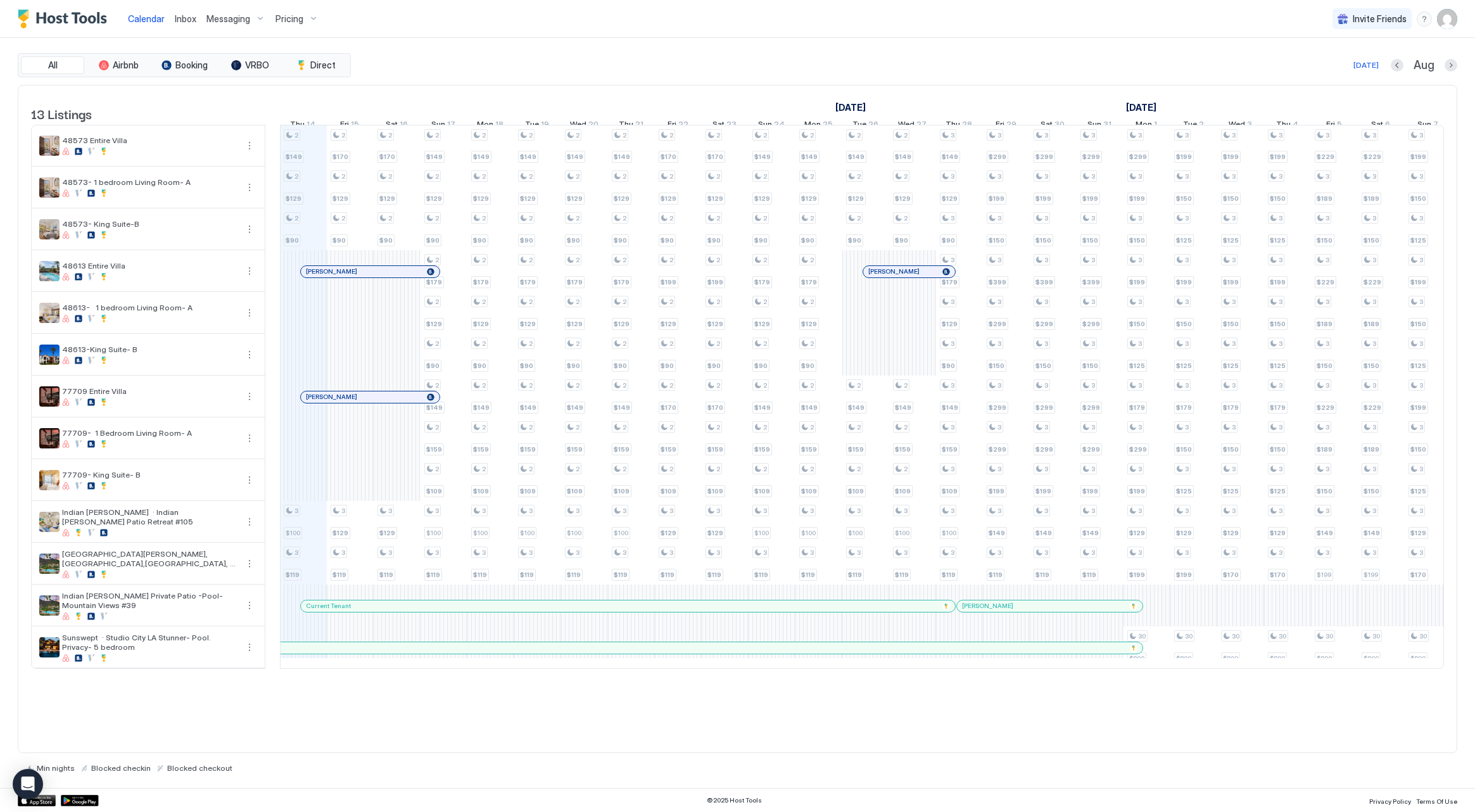
click at [241, 21] on span "Messaging" at bounding box center [228, 19] width 44 height 12
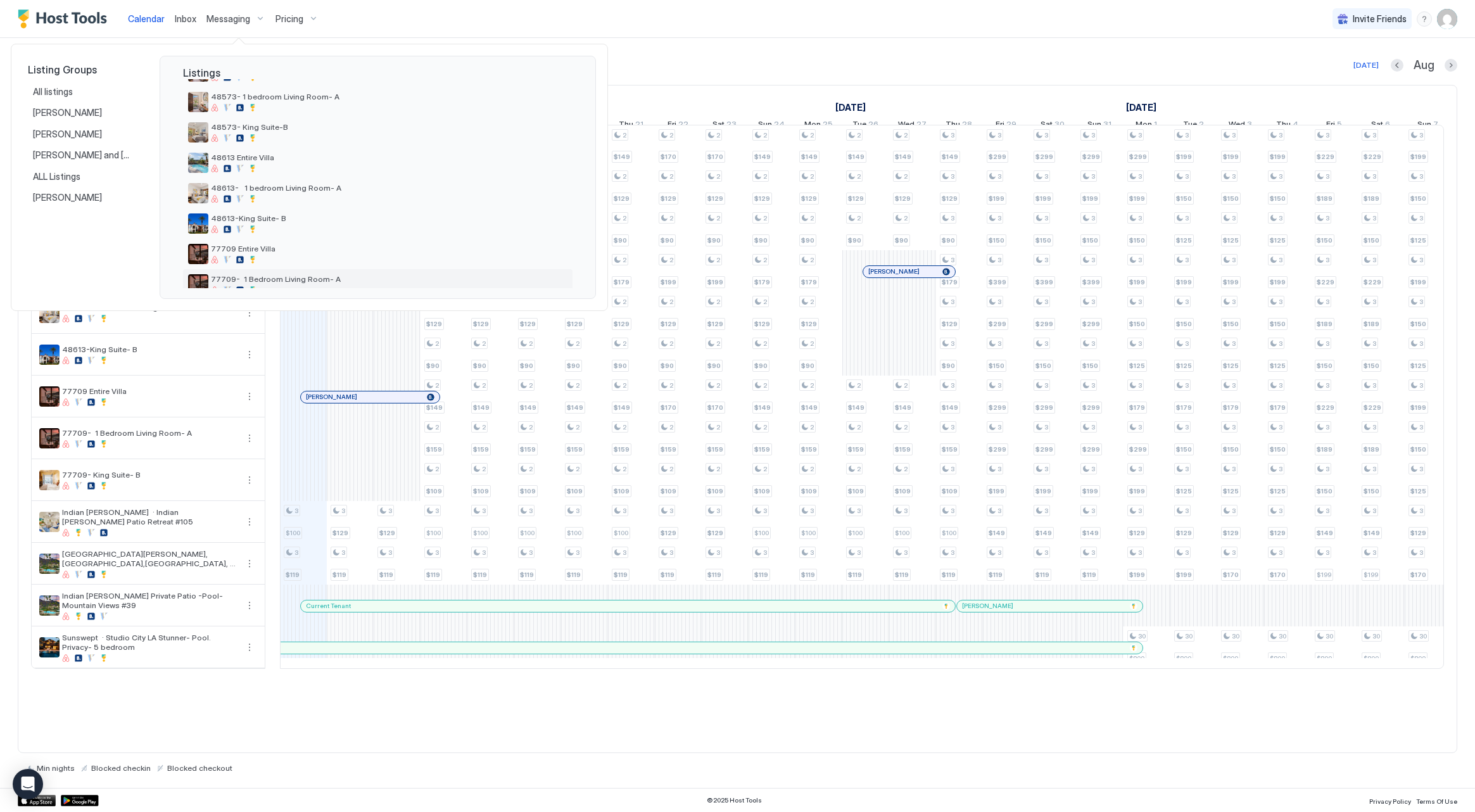
scroll to position [63, 0]
click at [290, 167] on div "48613 Entire Villa" at bounding box center [389, 165] width 356 height 20
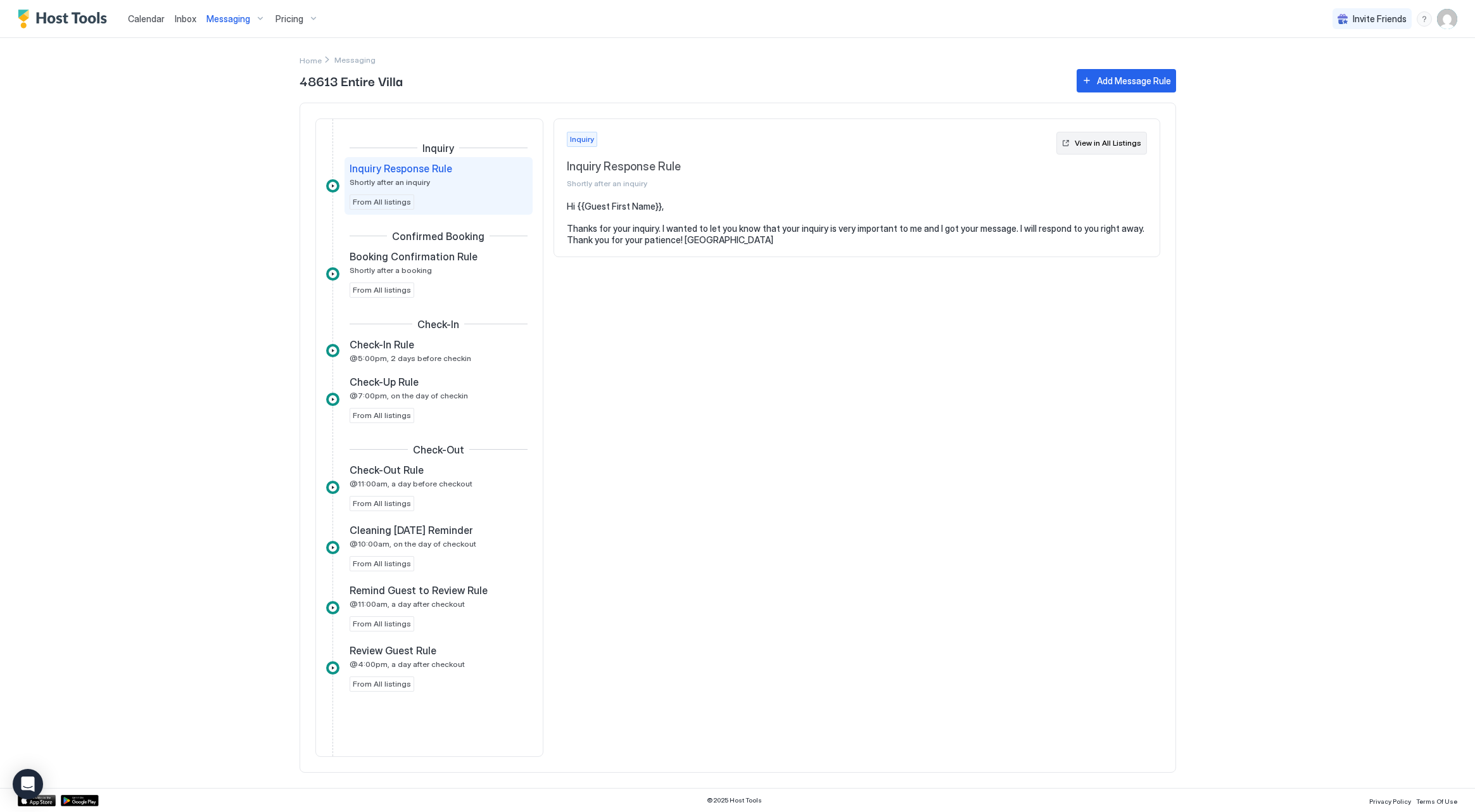
click at [1091, 147] on div "View in All Listings" at bounding box center [1108, 143] width 67 height 12
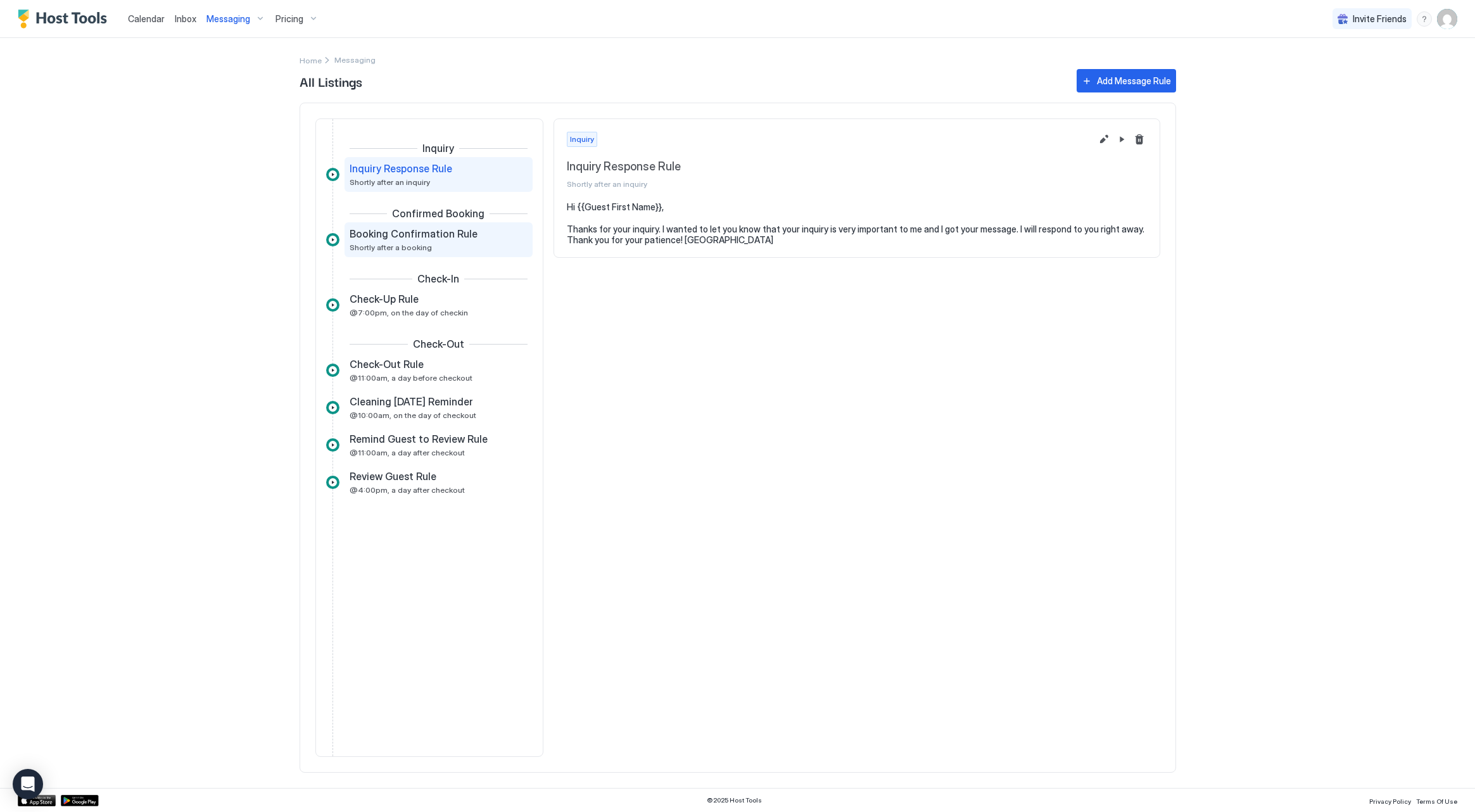
click at [433, 239] on span "Booking Confirmation Rule" at bounding box center [413, 233] width 128 height 13
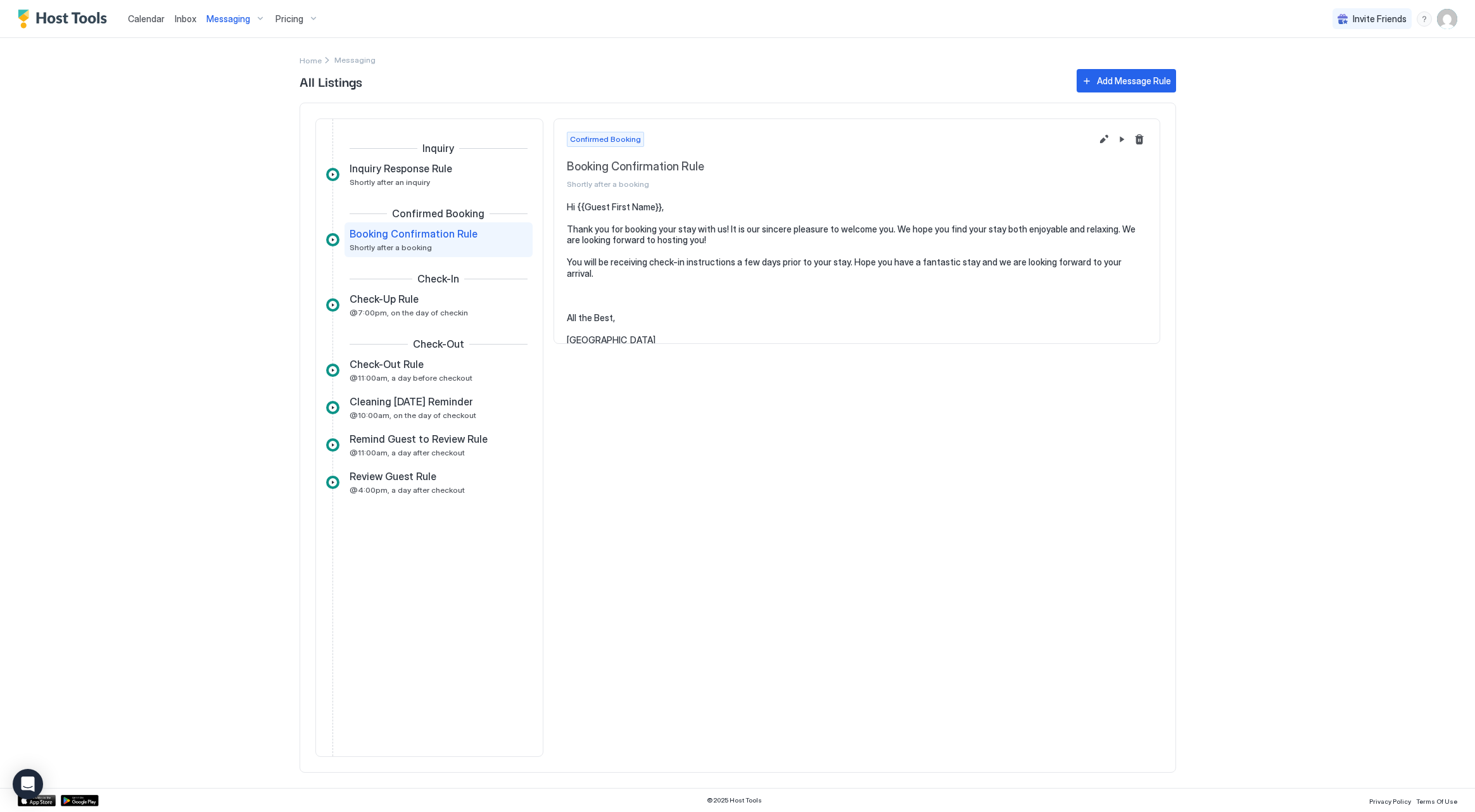
click at [222, 21] on span "Messaging" at bounding box center [228, 19] width 44 height 12
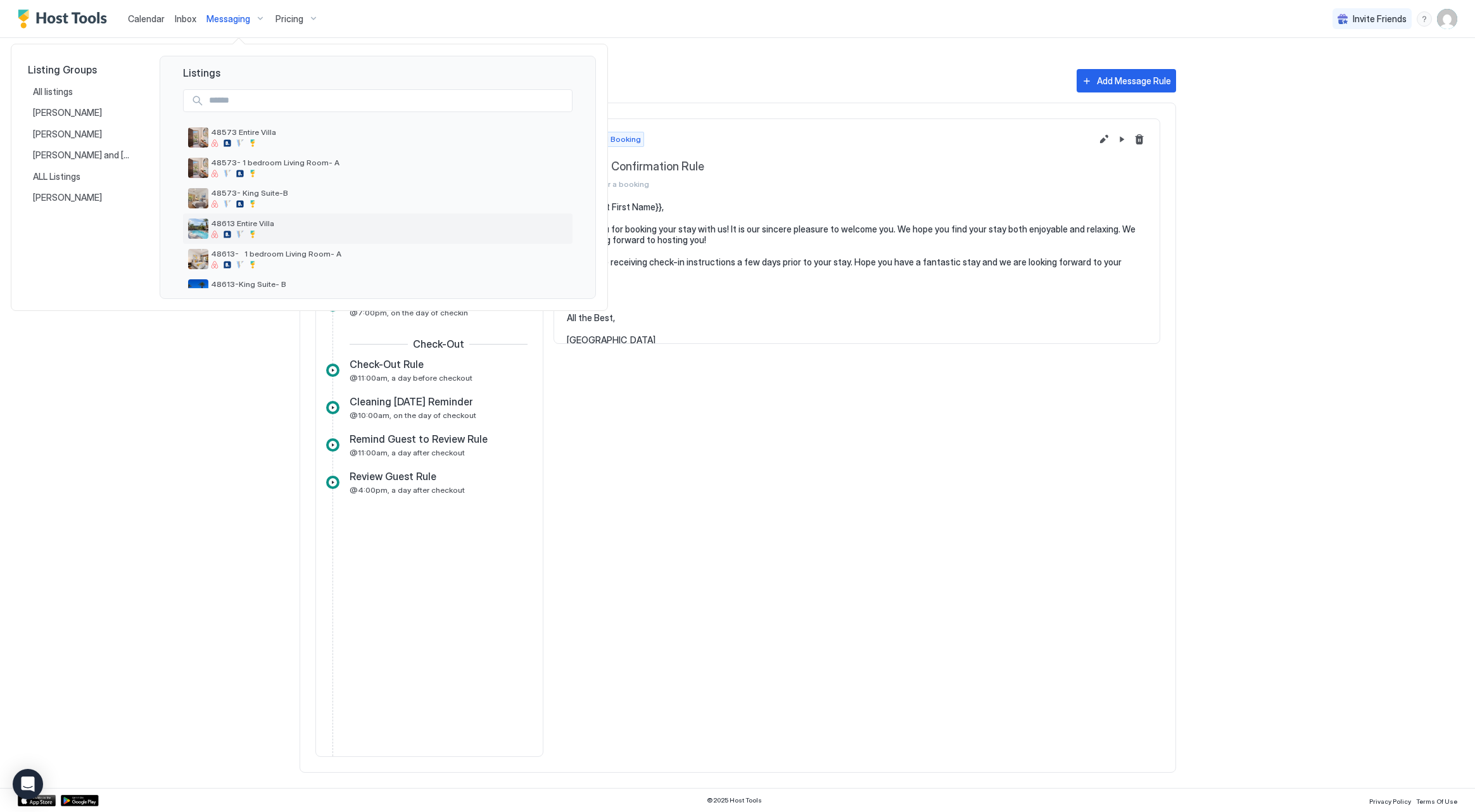
click at [228, 226] on span "48613 Entire Villa" at bounding box center [389, 223] width 356 height 10
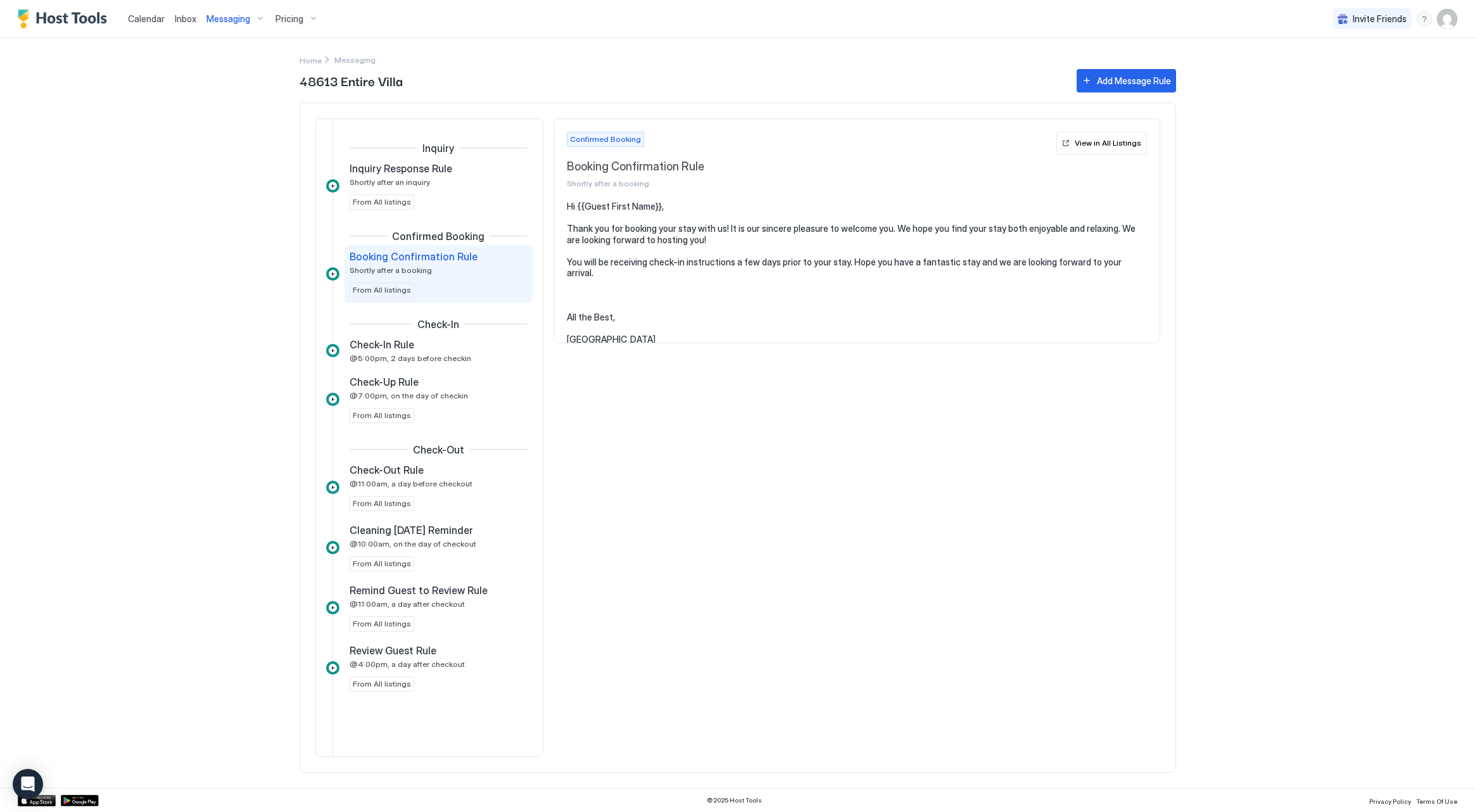
click at [194, 23] on span "Inbox" at bounding box center [186, 19] width 22 height 11
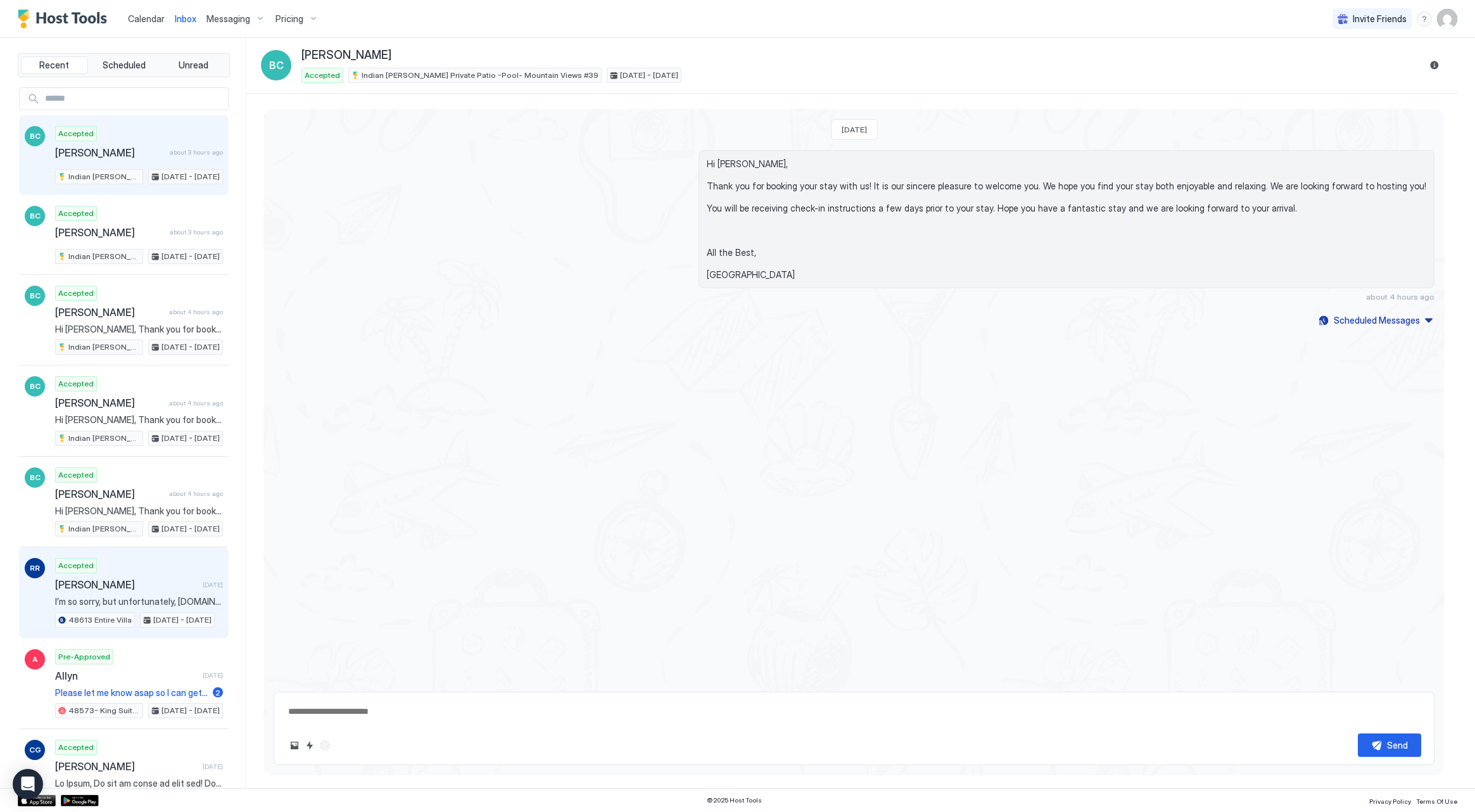
click at [109, 601] on span "I’m so sorry, but unfortunately, Booking.com does not allow partial refunds or …" at bounding box center [139, 601] width 168 height 12
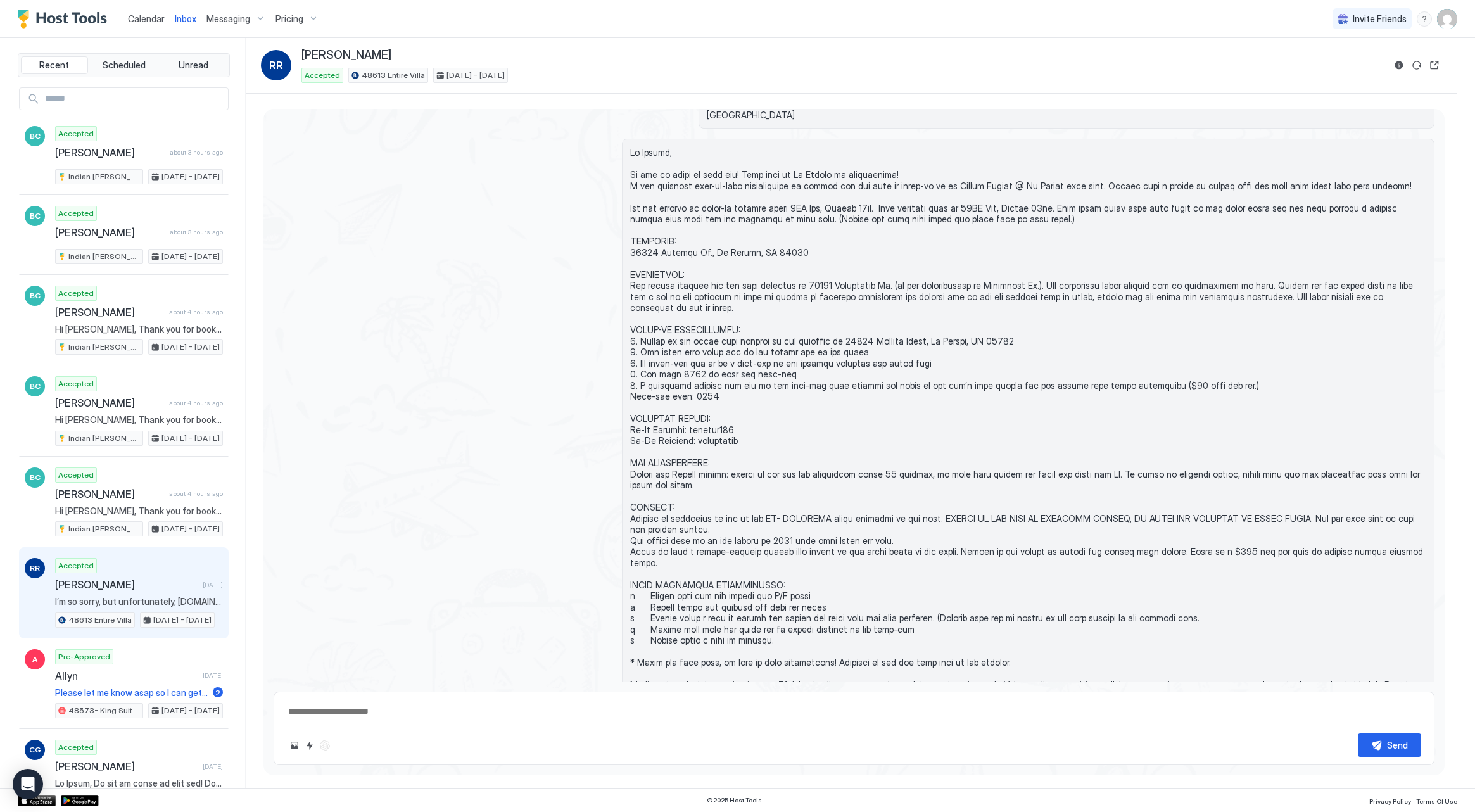
scroll to position [204, 0]
type textarea "*"
